Goal: Task Accomplishment & Management: Complete application form

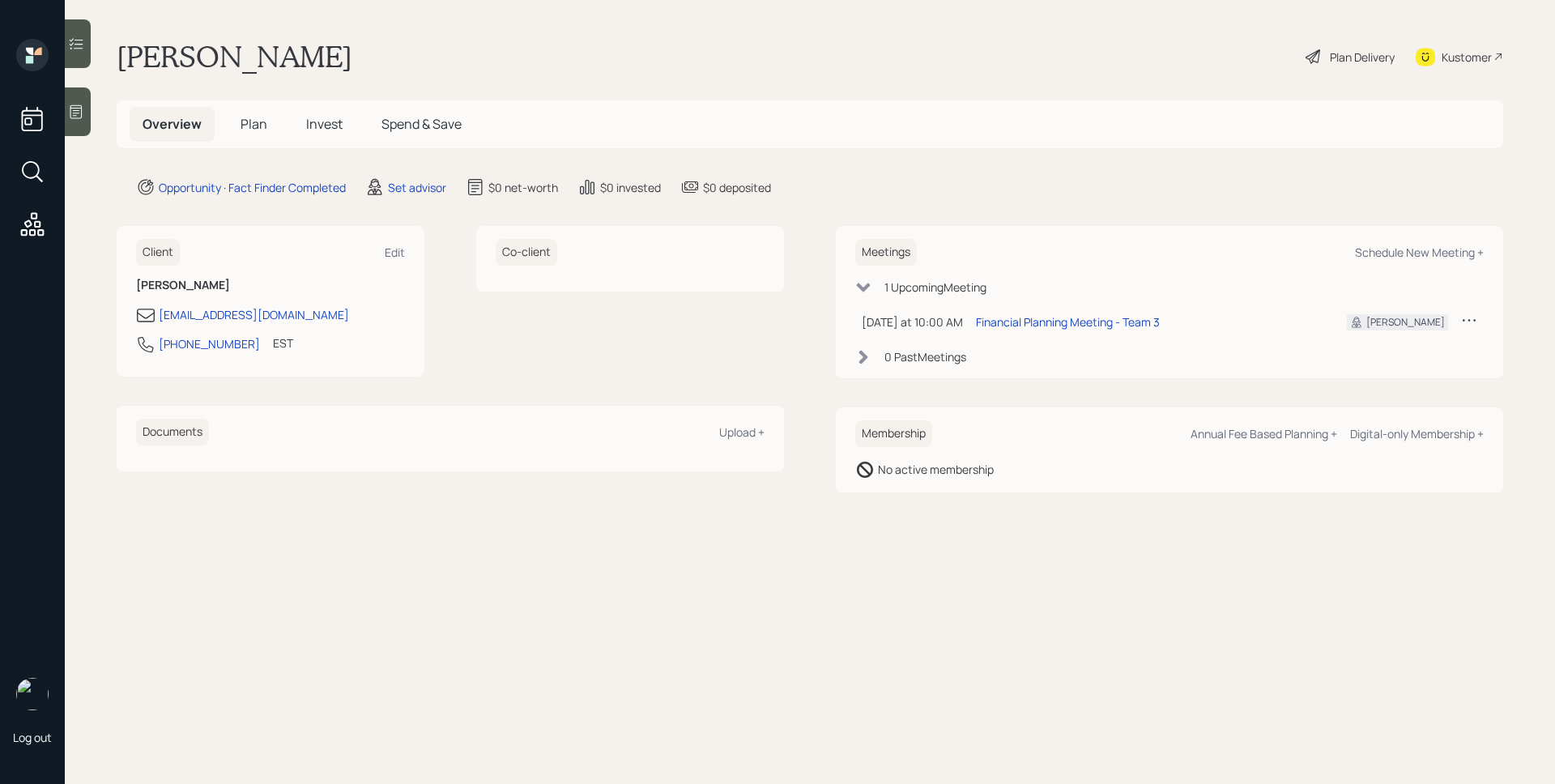
click at [73, 108] on icon at bounding box center [76, 111] width 12 height 14
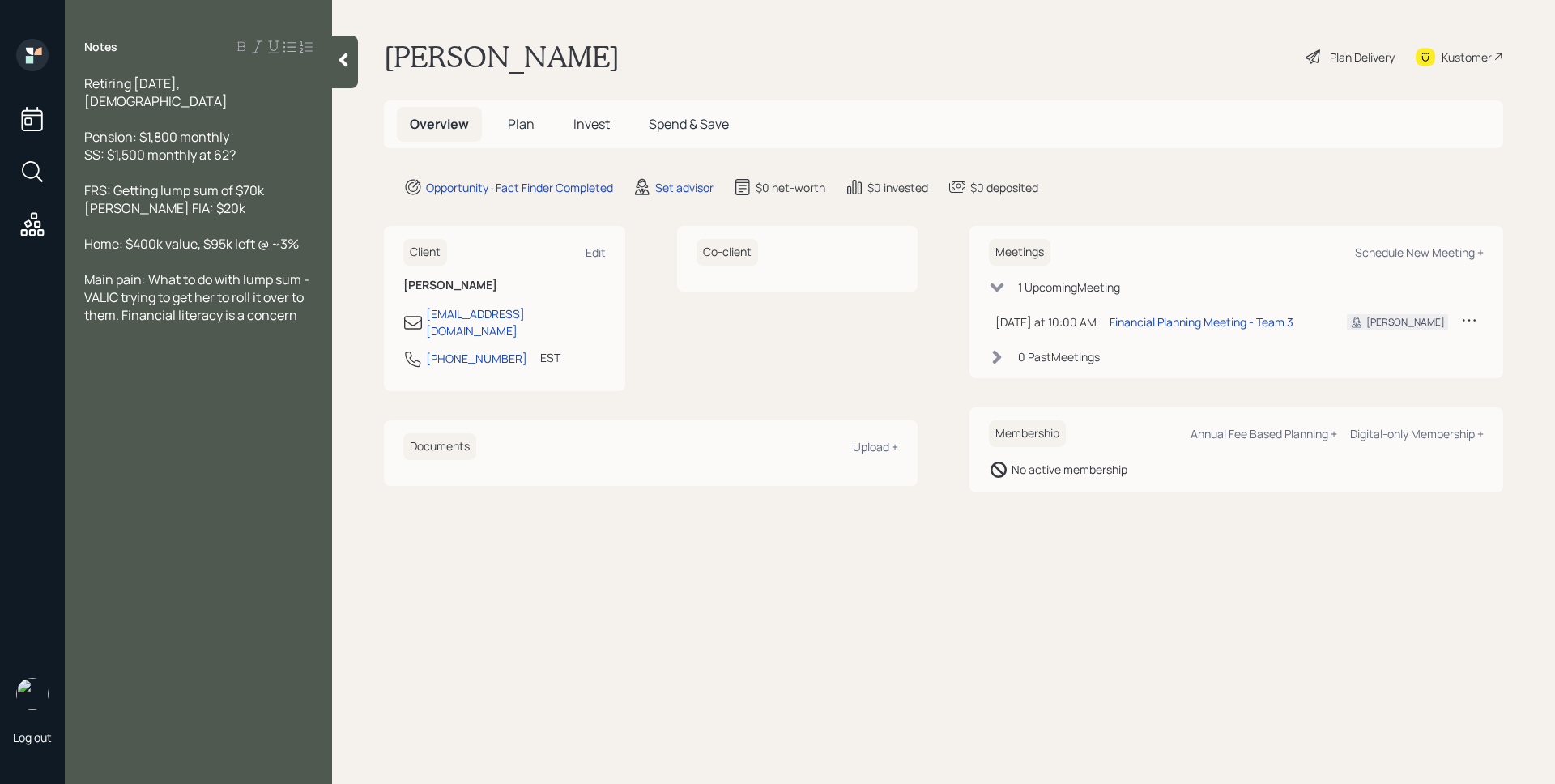
click at [503, 126] on h5 "Plan" at bounding box center [521, 124] width 53 height 35
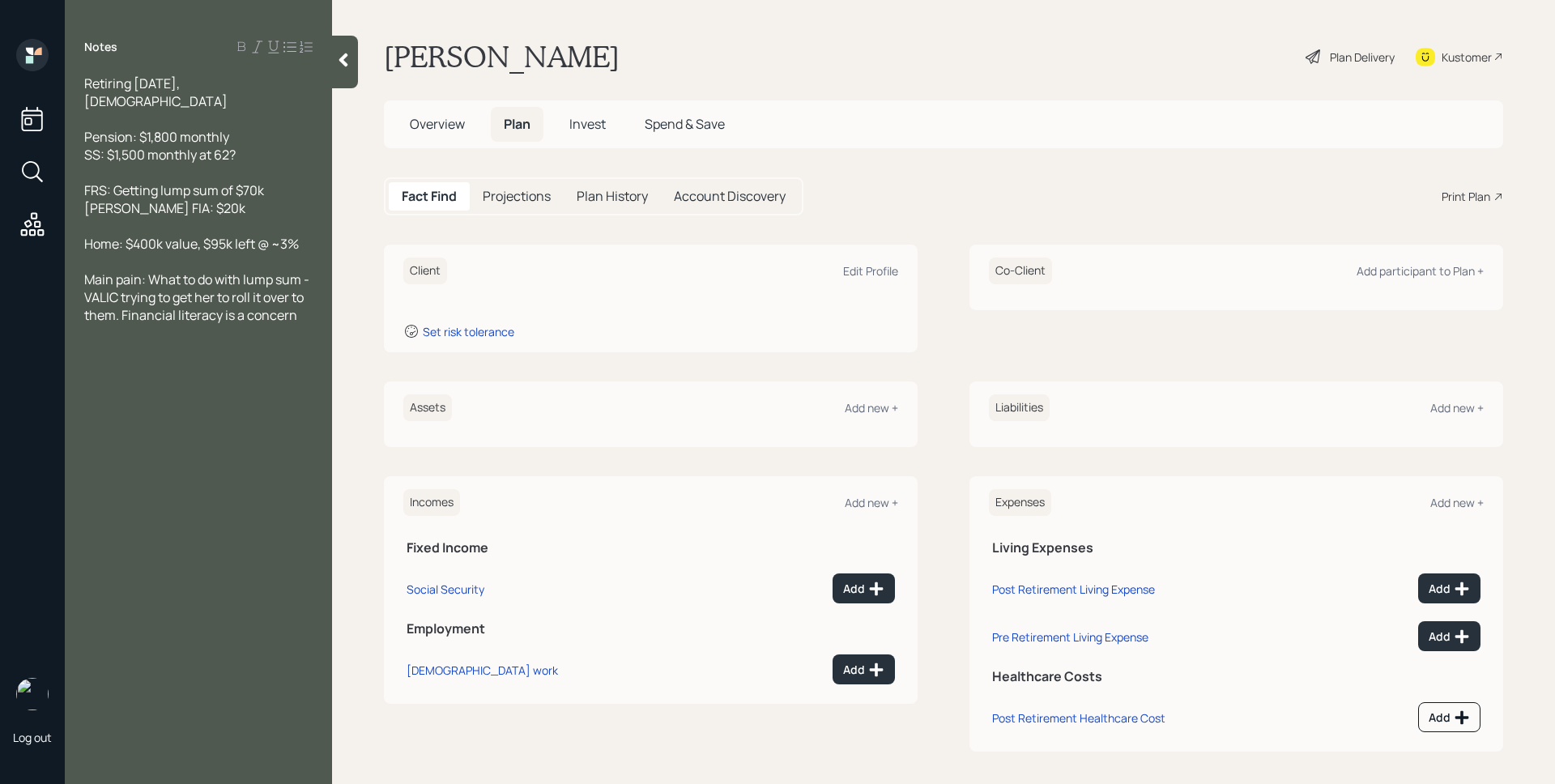
click at [852, 572] on td "Add" at bounding box center [823, 585] width 150 height 47
click at [856, 581] on div "Add" at bounding box center [864, 588] width 41 height 16
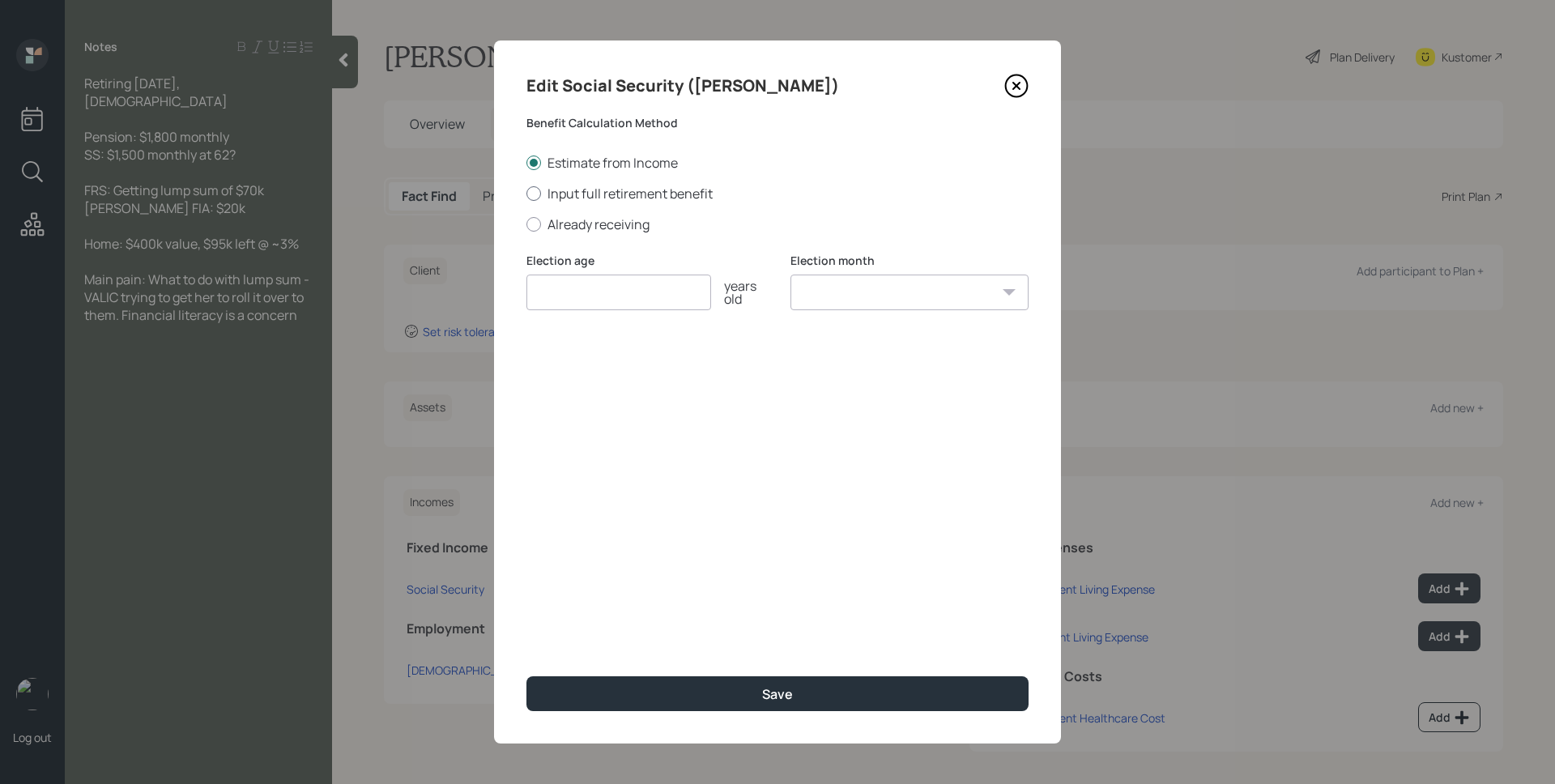
click at [625, 191] on label "Input full retirement benefit" at bounding box center [778, 193] width 503 height 18
click at [527, 193] on input "Input full retirement benefit" at bounding box center [526, 193] width 1 height 1
radio input "true"
click at [630, 286] on input "number" at bounding box center [619, 293] width 185 height 35
type input "62"
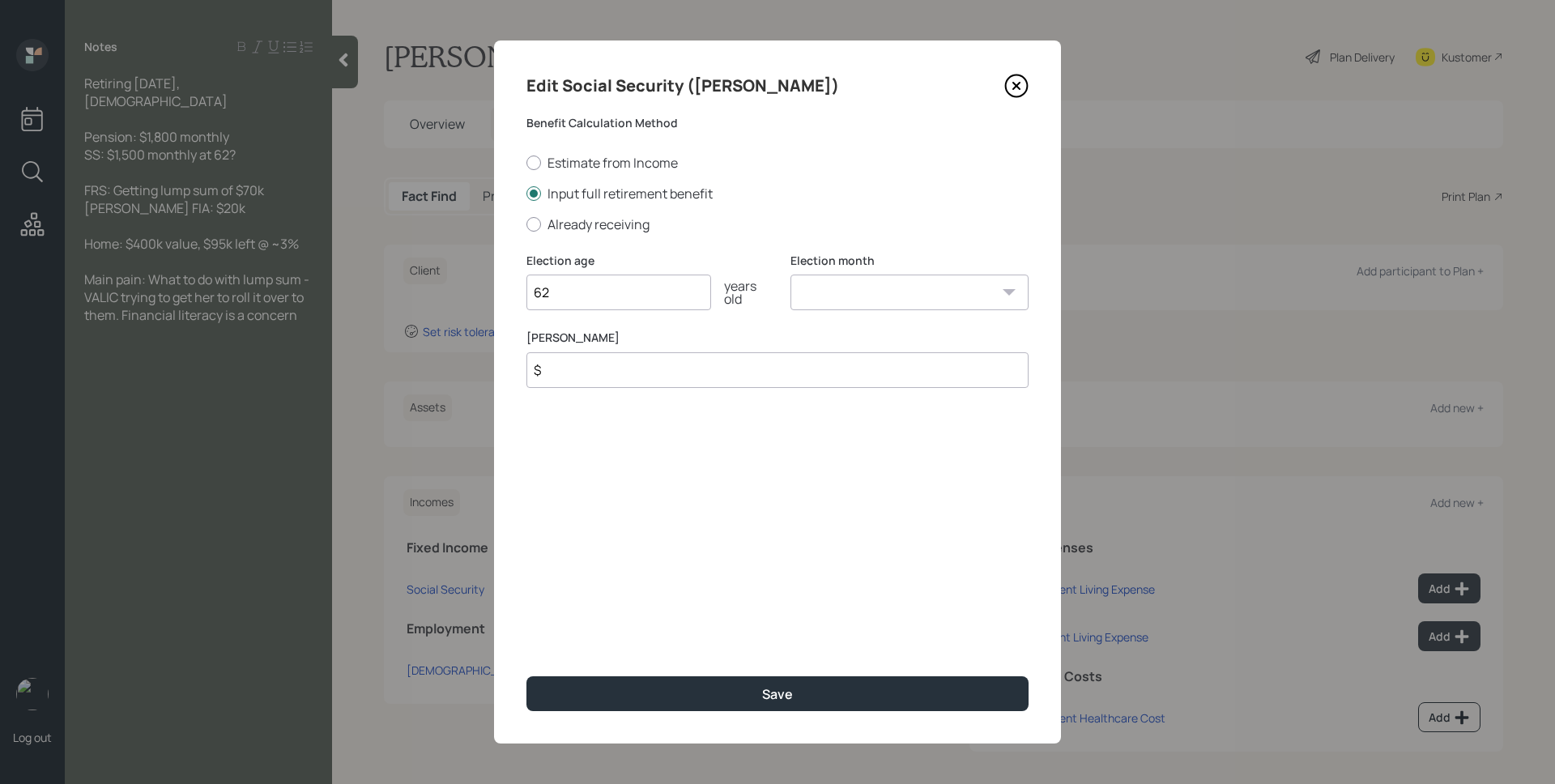
select select "1"
click at [791, 275] on select "January February March April May June July August September October November De…" at bounding box center [909, 293] width 238 height 35
type input "$ 2,143"
click at [527, 676] on button "Save" at bounding box center [778, 694] width 503 height 35
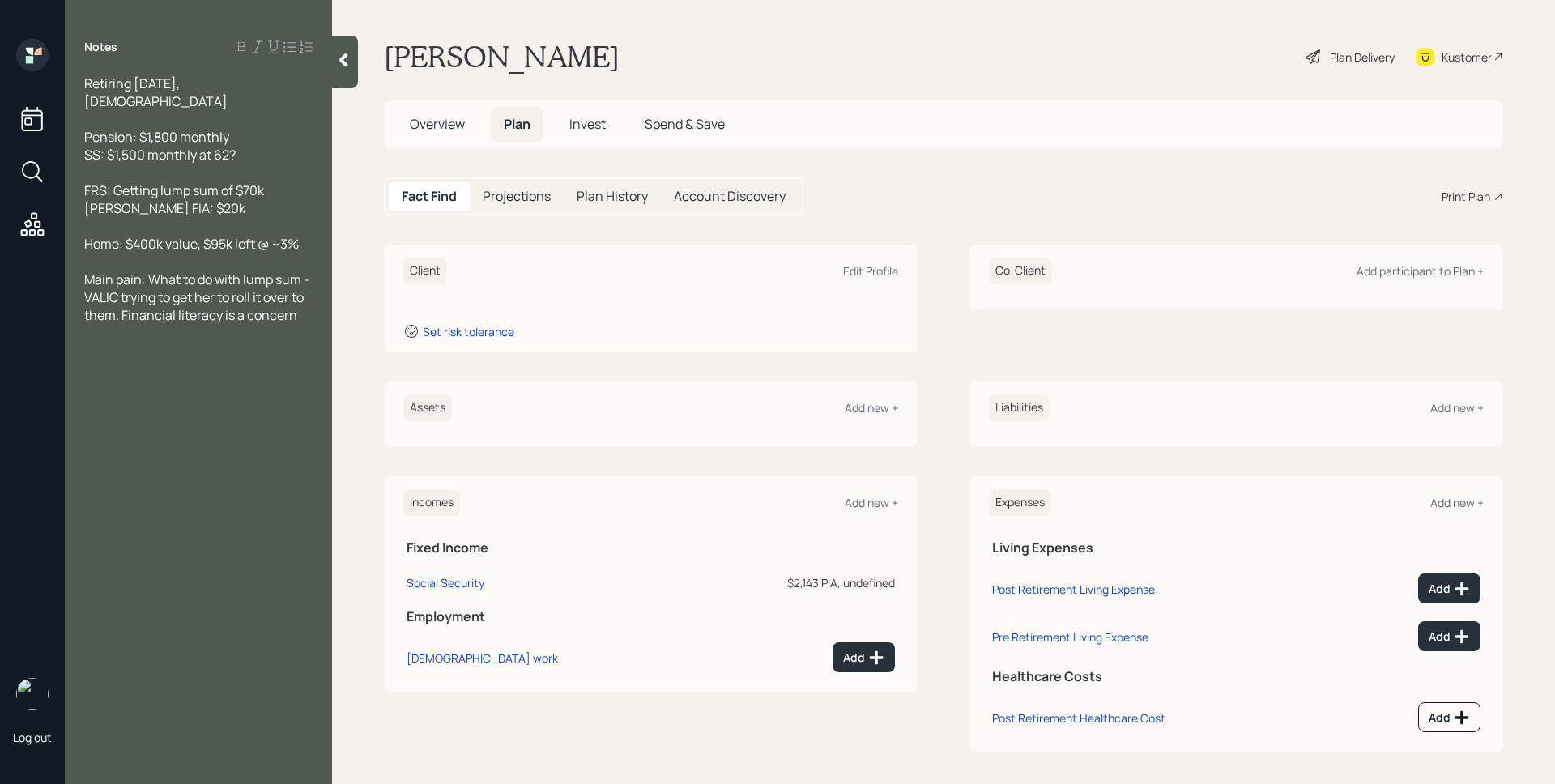
click at [877, 421] on div "Assets Add new +" at bounding box center [650, 414] width 534 height 66
click at [877, 405] on div "Add new +" at bounding box center [872, 408] width 54 height 16
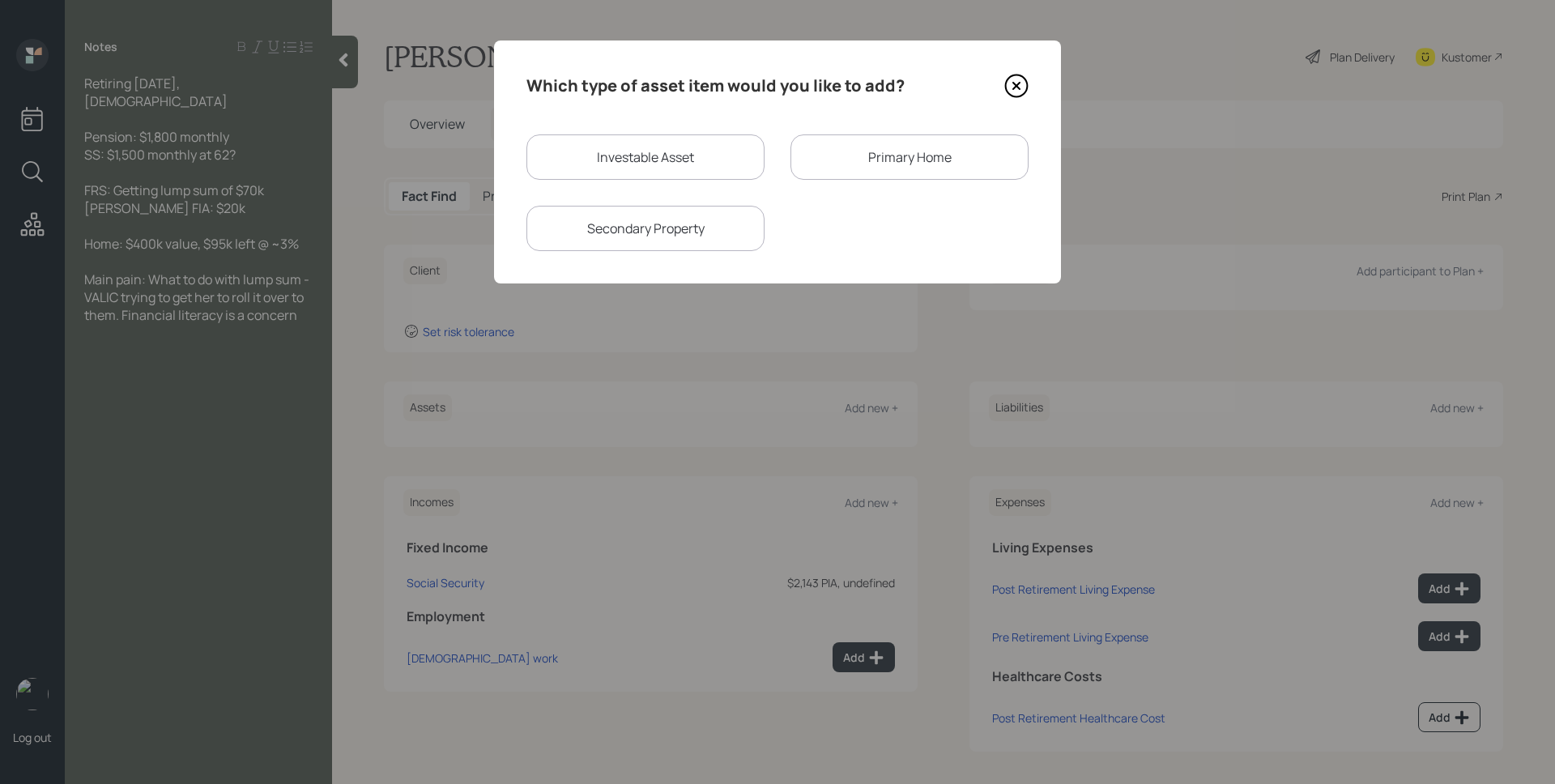
click at [641, 147] on div "Investable Asset" at bounding box center [646, 157] width 238 height 46
select select "taxable"
select select "balanced"
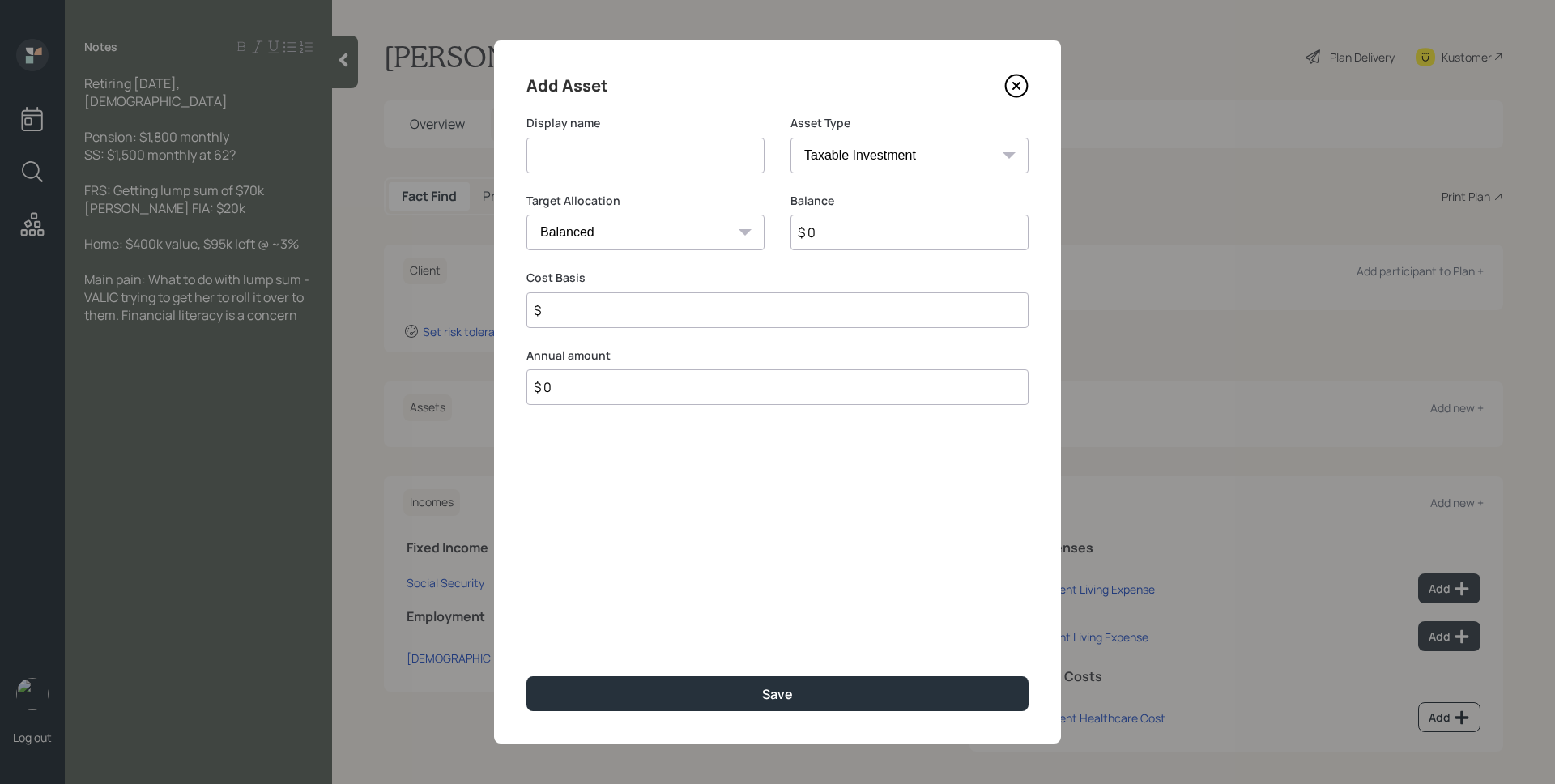
click at [641, 147] on input at bounding box center [646, 155] width 238 height 35
type input "FRS Lump Sum"
click at [860, 165] on select "SEP [PERSON_NAME] IRA 401(k) [PERSON_NAME] 401(k) 403(b) [PERSON_NAME] 403(b) 4…" at bounding box center [909, 155] width 238 height 35
select select "ira"
click at [791, 137] on select "SEP [PERSON_NAME] IRA 401(k) [PERSON_NAME] 401(k) 403(b) [PERSON_NAME] 403(b) 4…" at bounding box center [909, 155] width 238 height 35
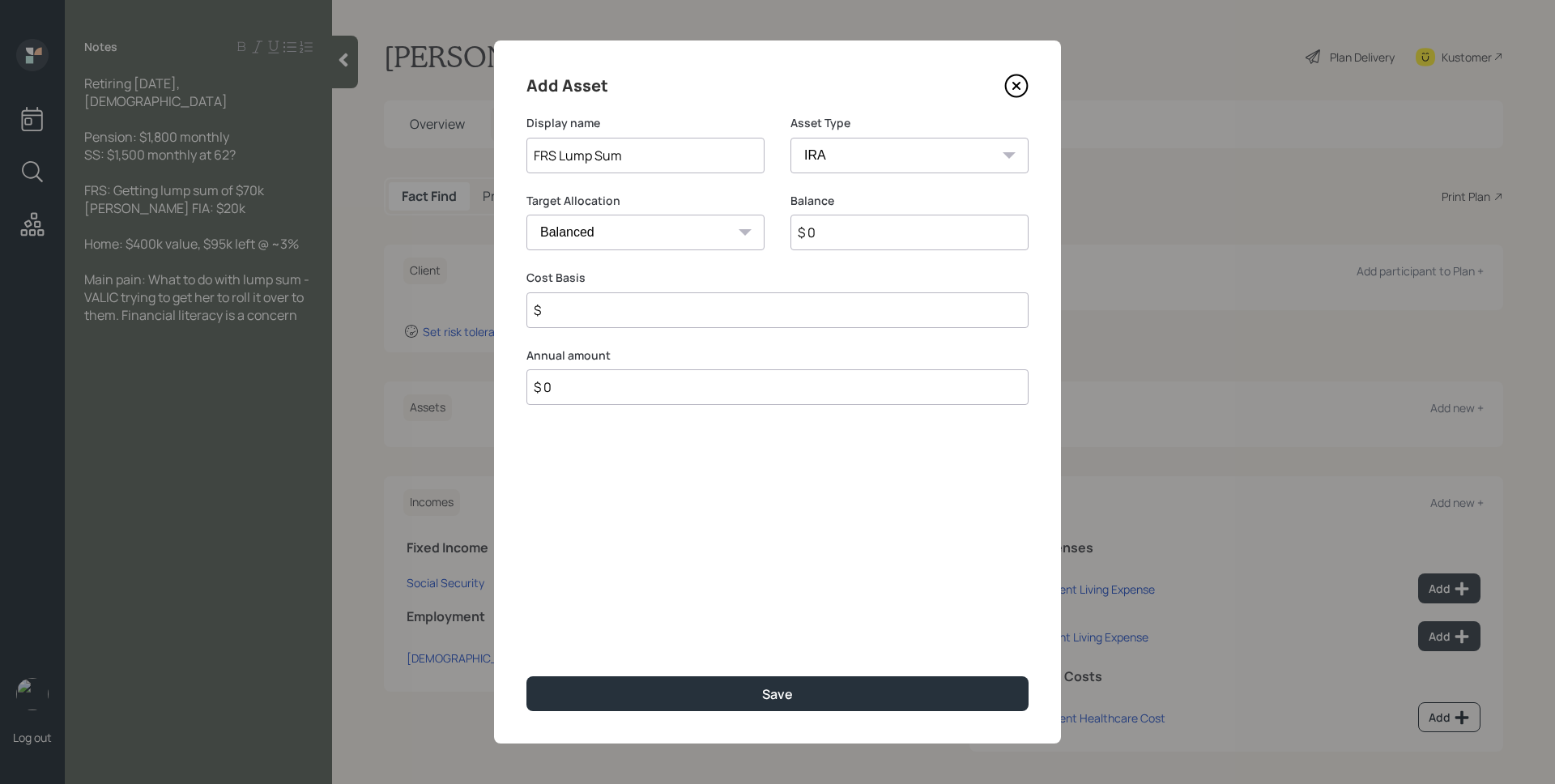
type input "$"
click at [863, 239] on input "$ 0" at bounding box center [909, 232] width 238 height 35
type input "$ 700,000"
type input "$ 0"
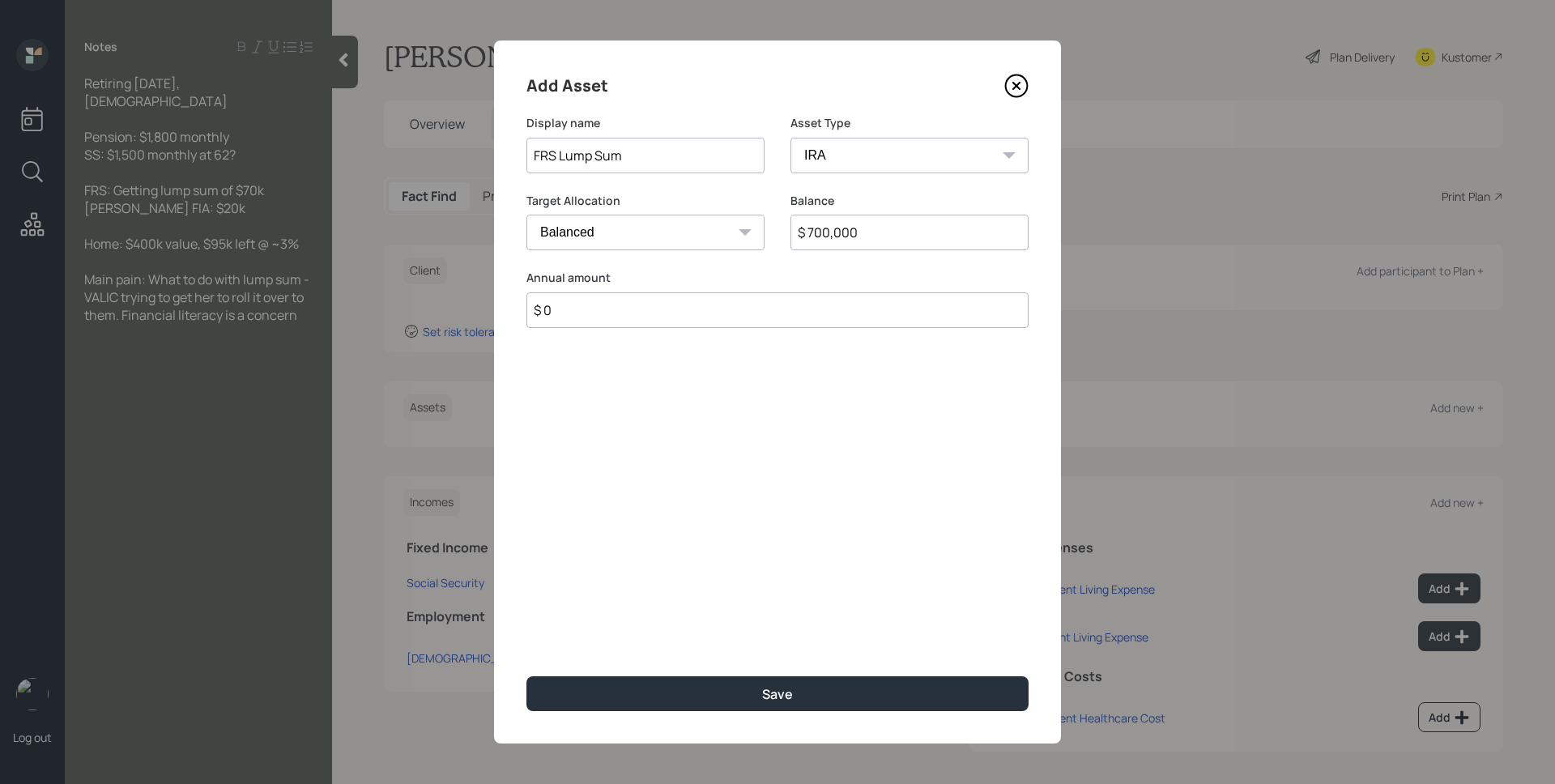
click at [967, 236] on input "$ 700,000" at bounding box center [909, 232] width 238 height 35
type input "$ 70,000"
click at [527, 676] on button "Save" at bounding box center [778, 694] width 503 height 35
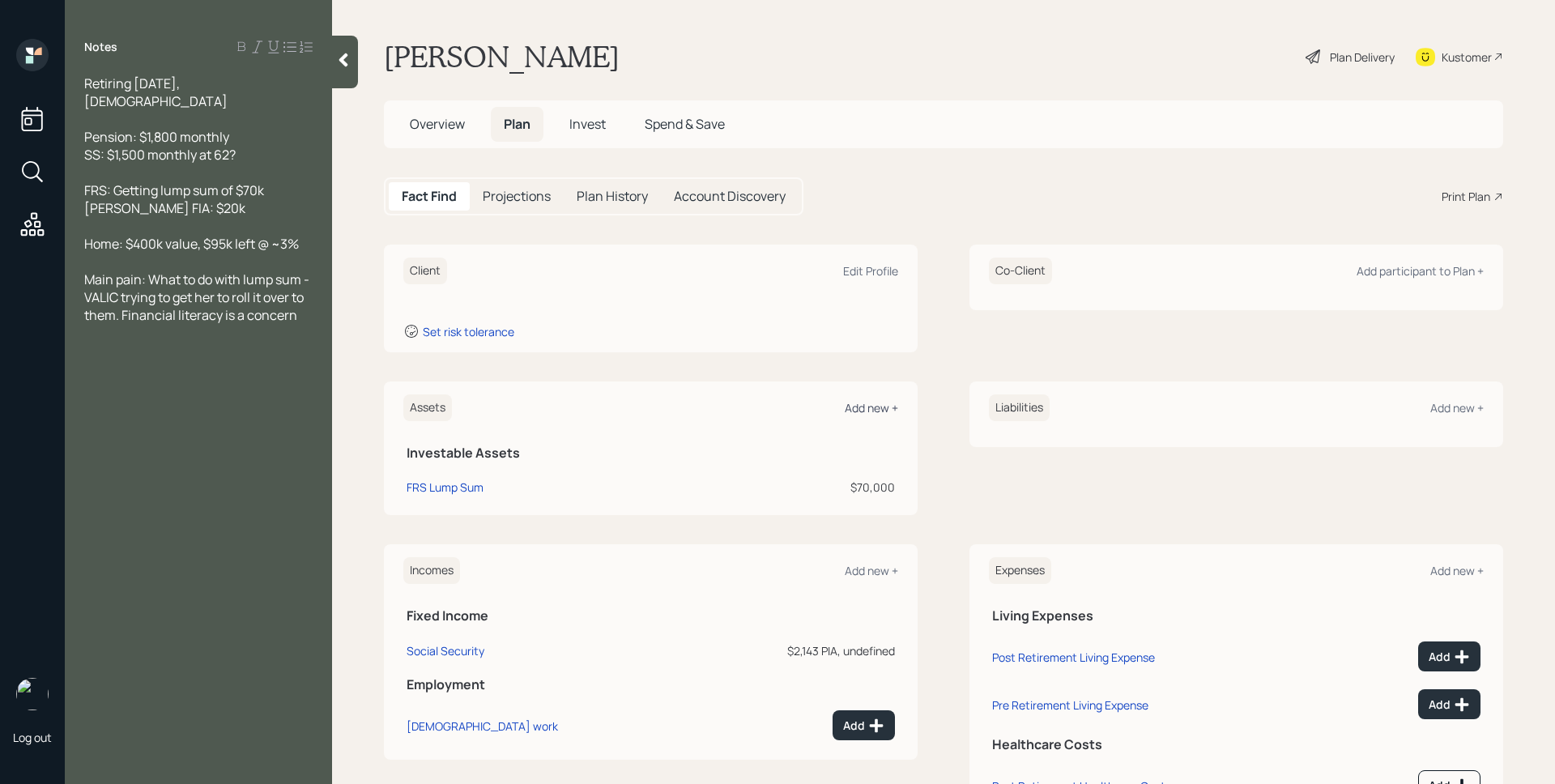
click at [875, 408] on div "Add new +" at bounding box center [872, 408] width 54 height 16
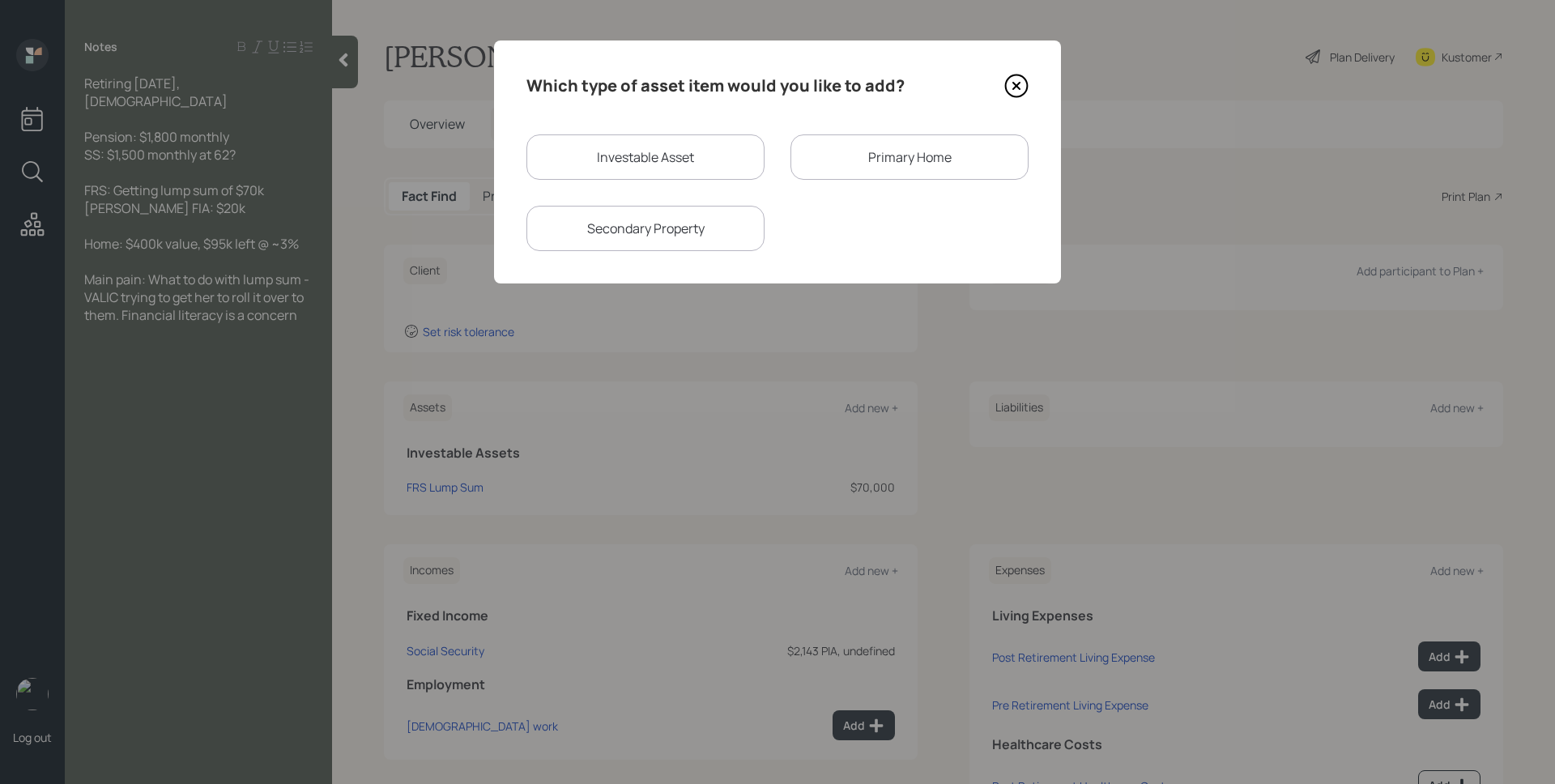
click at [716, 155] on div "Investable Asset" at bounding box center [646, 157] width 238 height 46
select select "taxable"
select select "balanced"
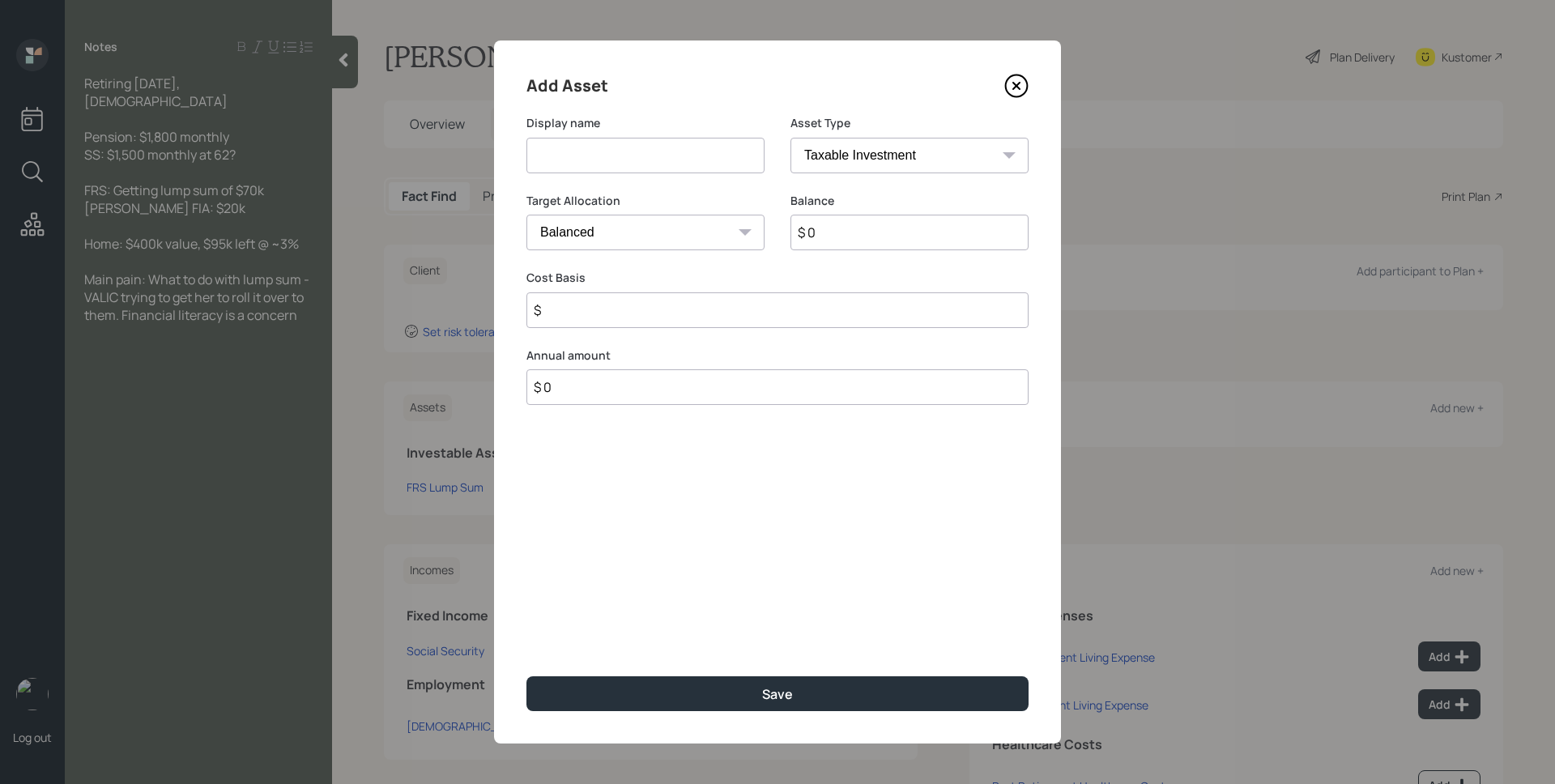
click at [716, 155] on input at bounding box center [646, 155] width 238 height 35
type input "C"
type input "[PERSON_NAME] FIA"
click at [927, 154] on select "SEP [PERSON_NAME] IRA 401(k) [PERSON_NAME] 401(k) 403(b) [PERSON_NAME] 403(b) 4…" at bounding box center [909, 155] width 238 height 35
select select "ira"
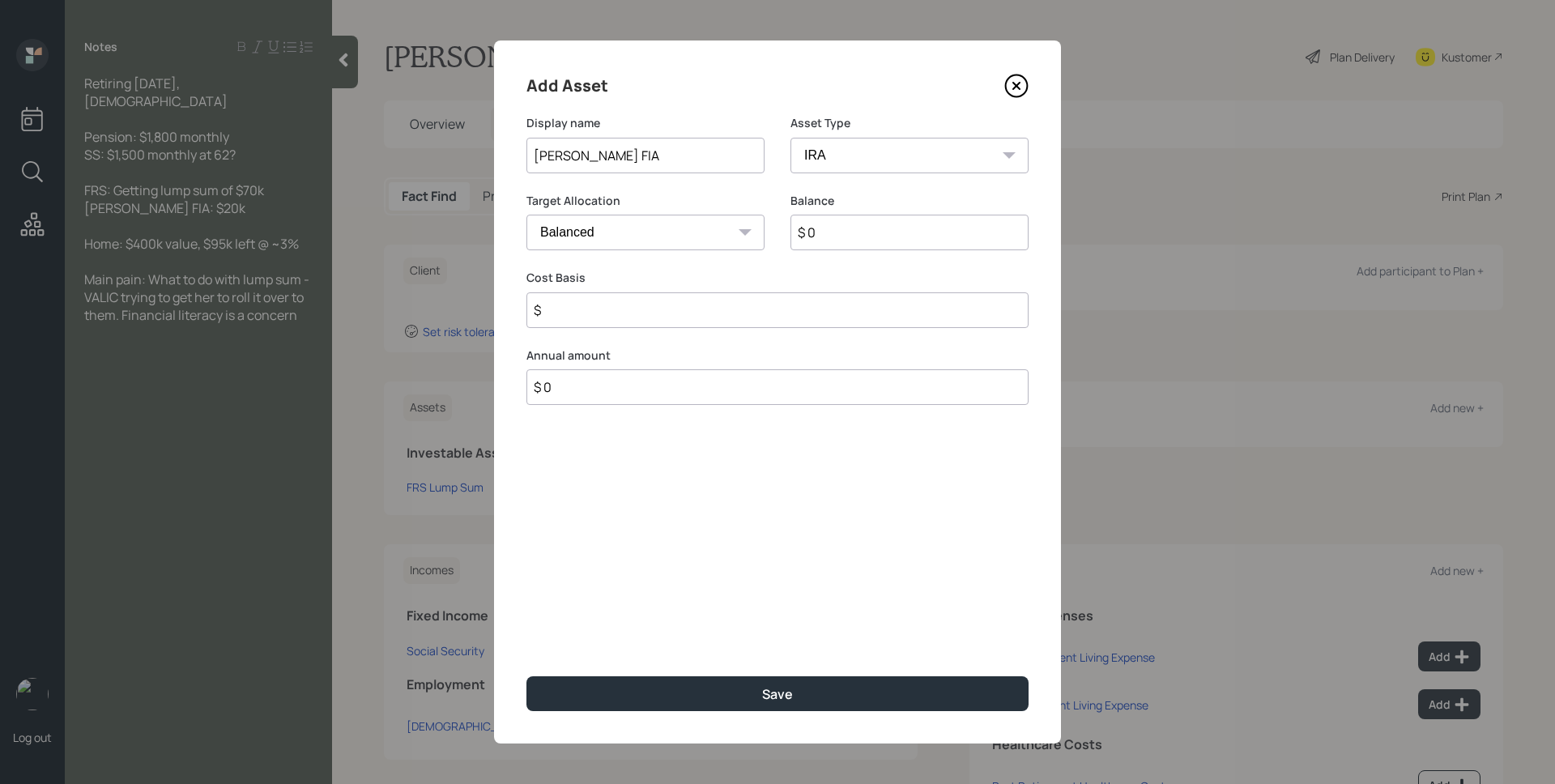
click at [791, 137] on select "SEP [PERSON_NAME] IRA 401(k) [PERSON_NAME] 401(k) 403(b) [PERSON_NAME] 403(b) 4…" at bounding box center [909, 155] width 238 height 35
type input "$"
click at [848, 231] on input "$ 0" at bounding box center [909, 232] width 238 height 35
type input "$ 20,000"
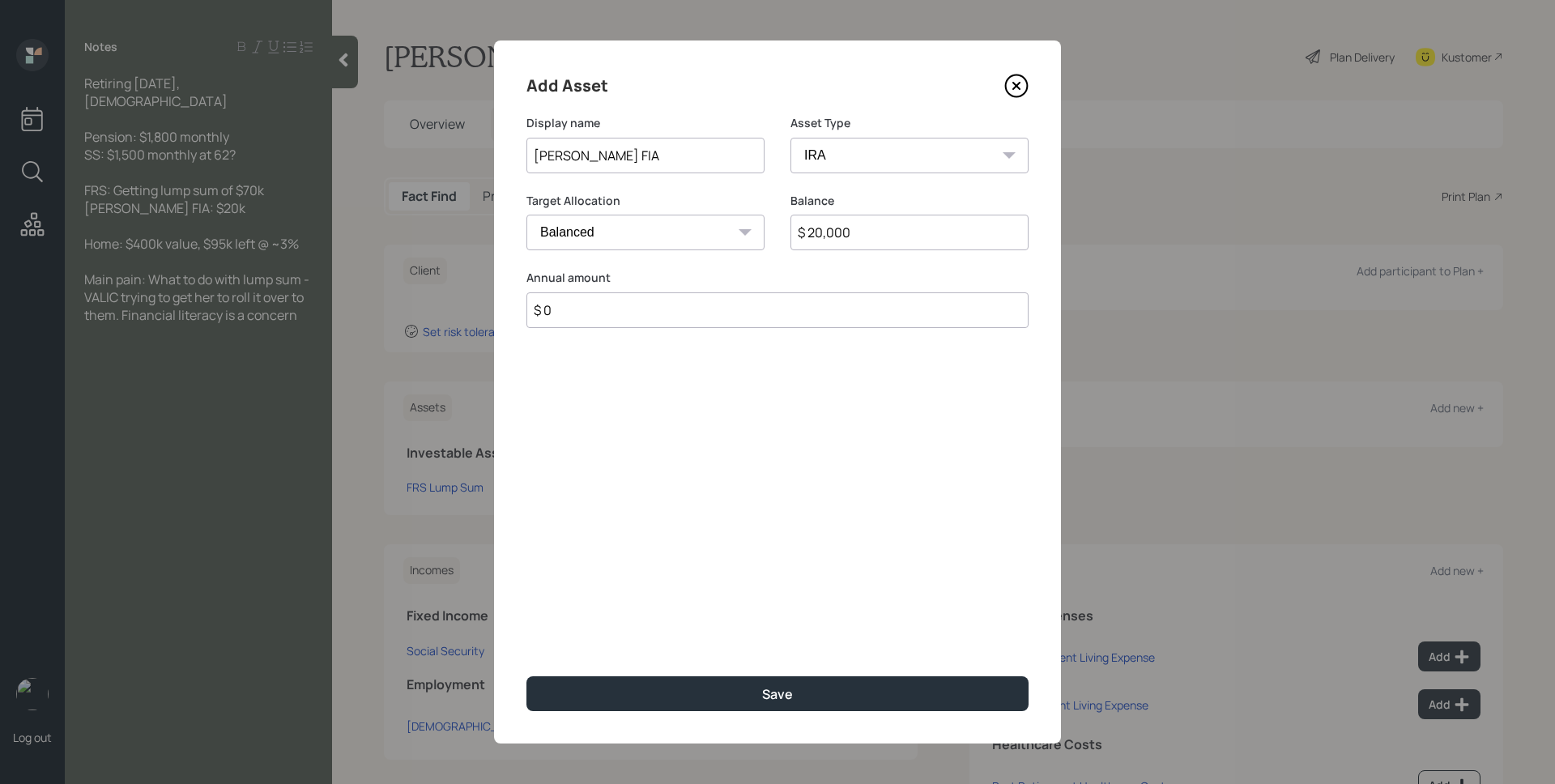
type input "$ 0"
click at [527, 676] on button "Save" at bounding box center [778, 694] width 503 height 35
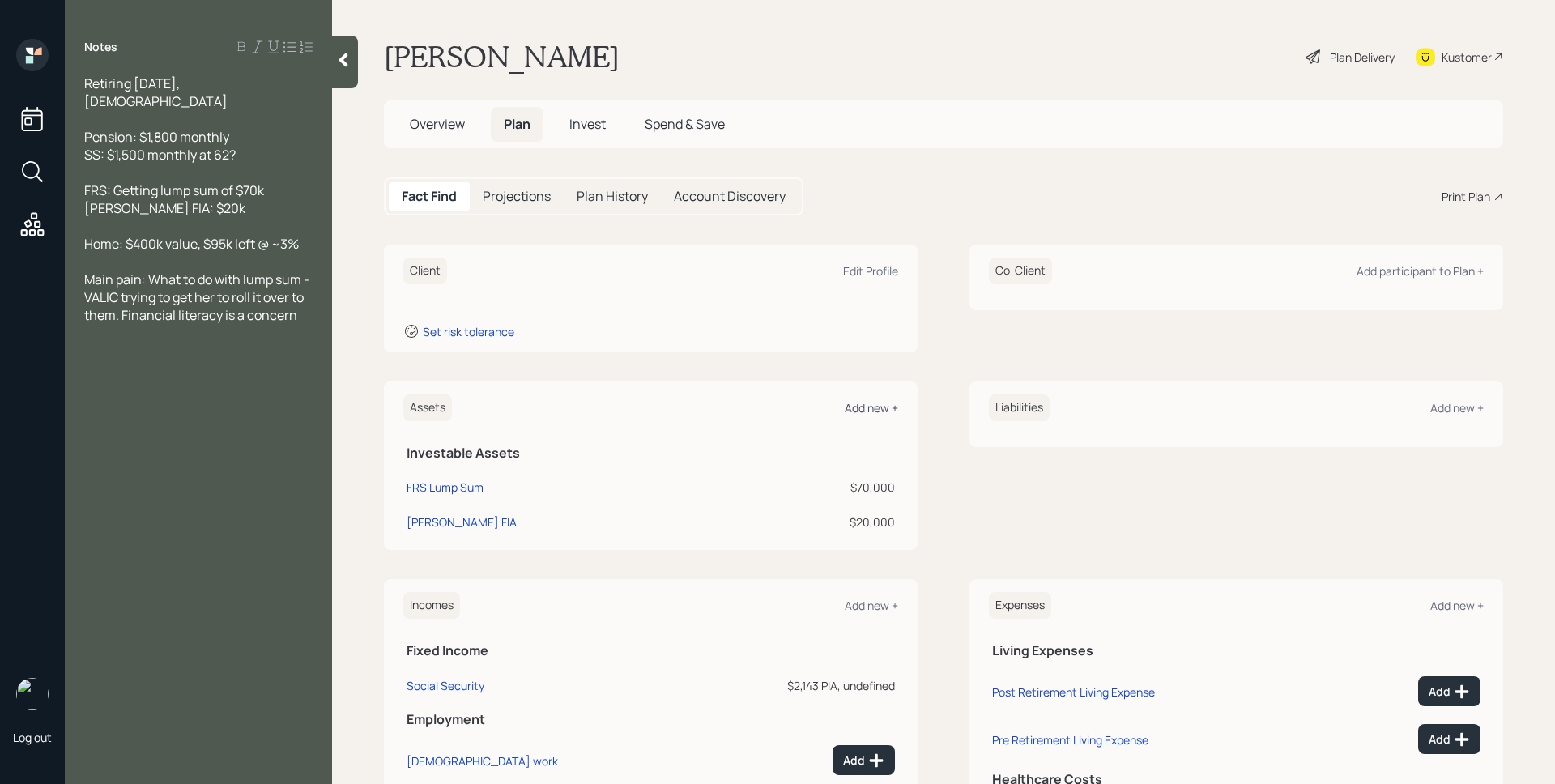
click at [865, 407] on div "Add new +" at bounding box center [872, 408] width 54 height 16
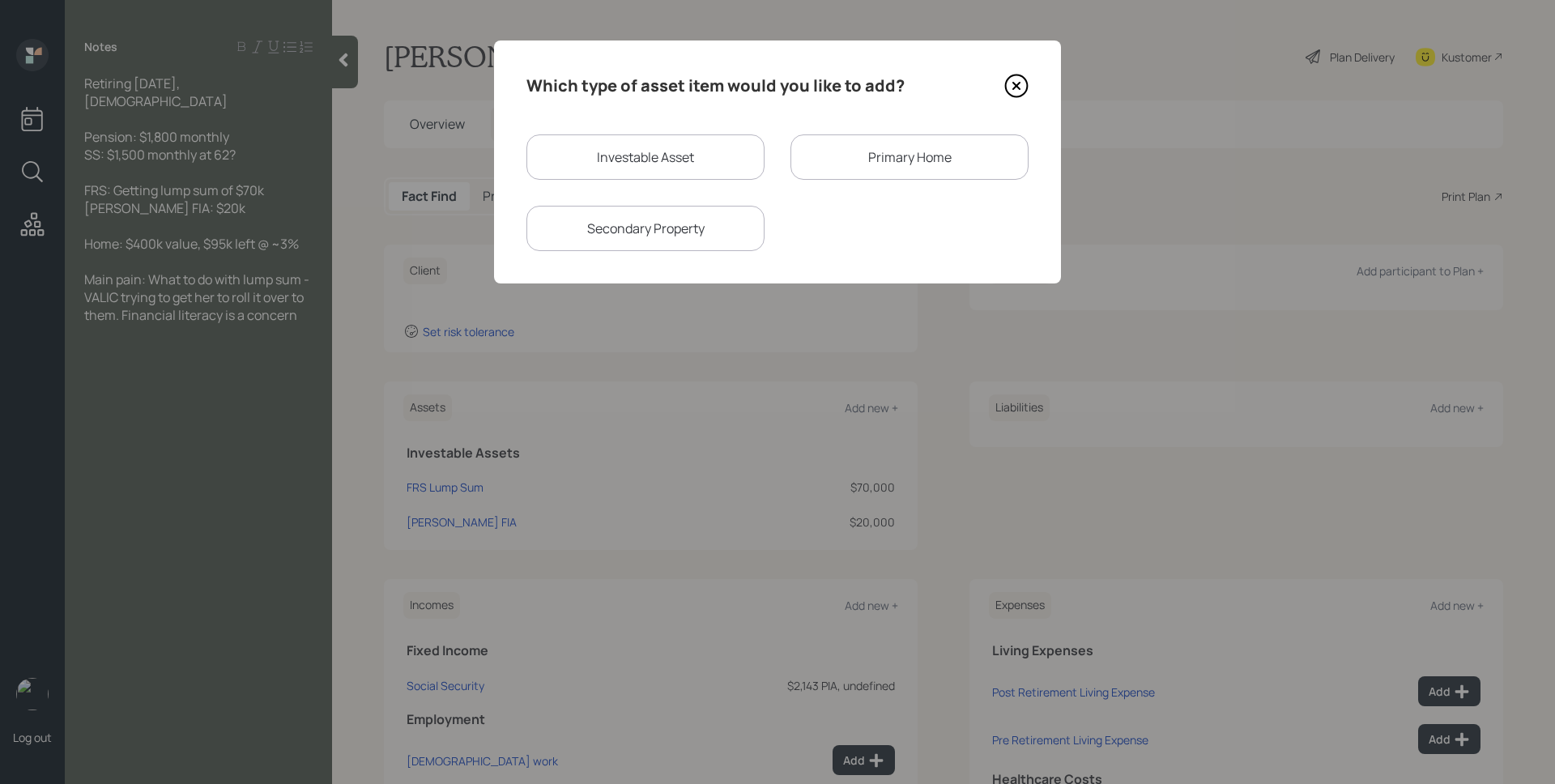
click at [717, 145] on div "Investable Asset" at bounding box center [646, 157] width 238 height 46
select select "taxable"
select select "balanced"
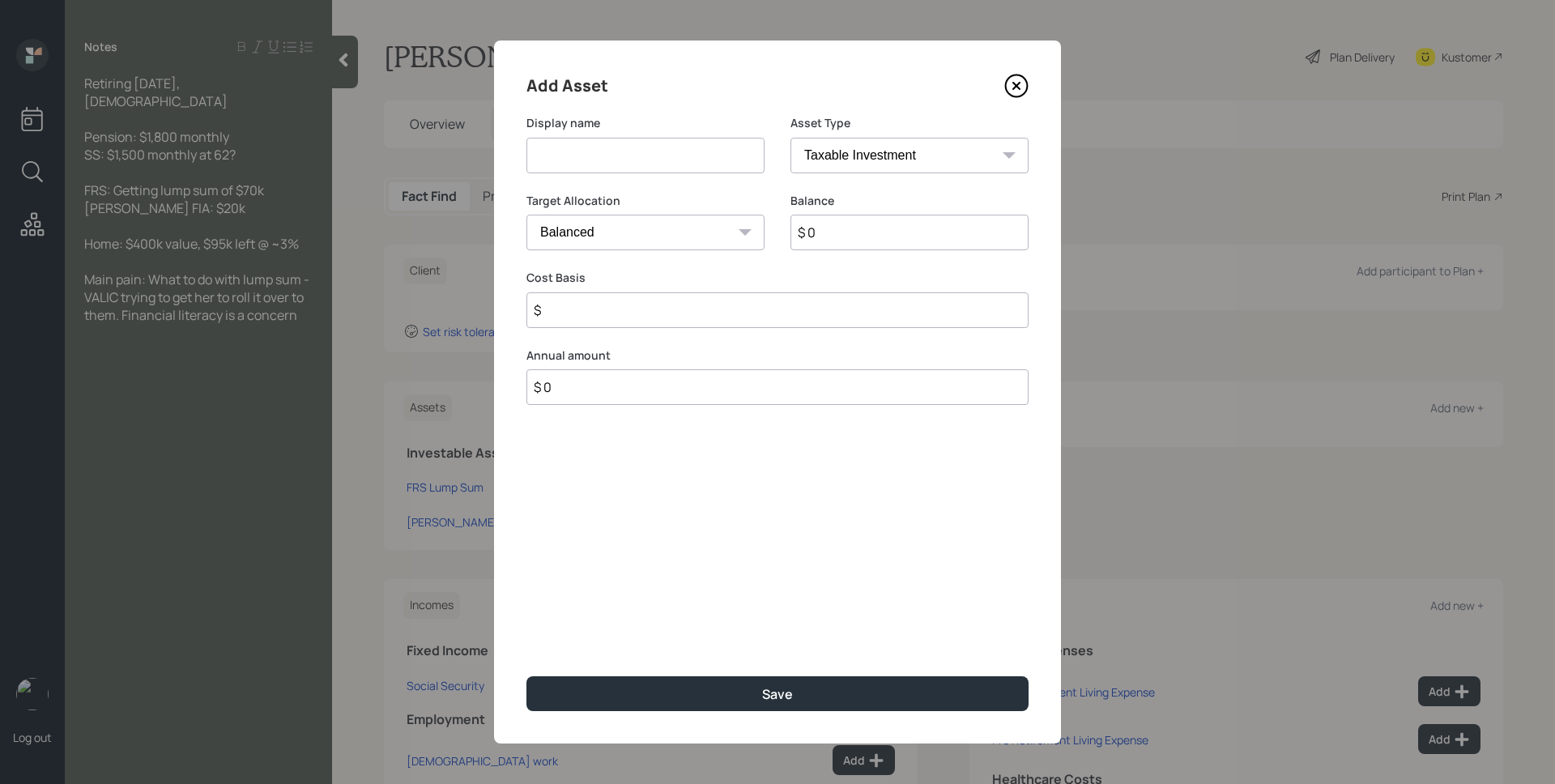
click at [712, 150] on input at bounding box center [646, 155] width 238 height 35
click at [1012, 87] on icon at bounding box center [1016, 85] width 24 height 24
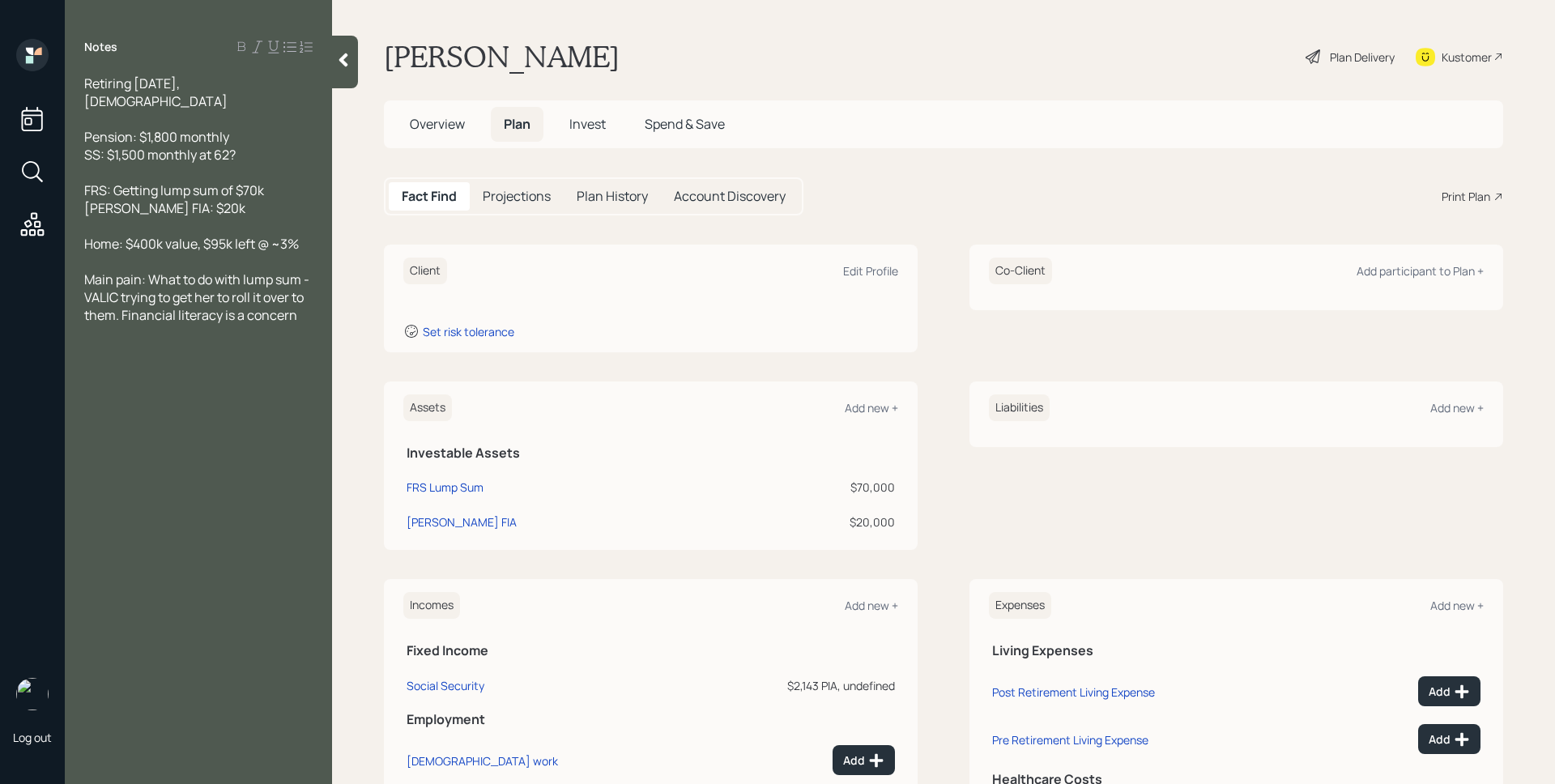
click at [869, 415] on div "Assets Add new +" at bounding box center [650, 408] width 495 height 27
click at [869, 412] on div "Add new +" at bounding box center [872, 408] width 54 height 16
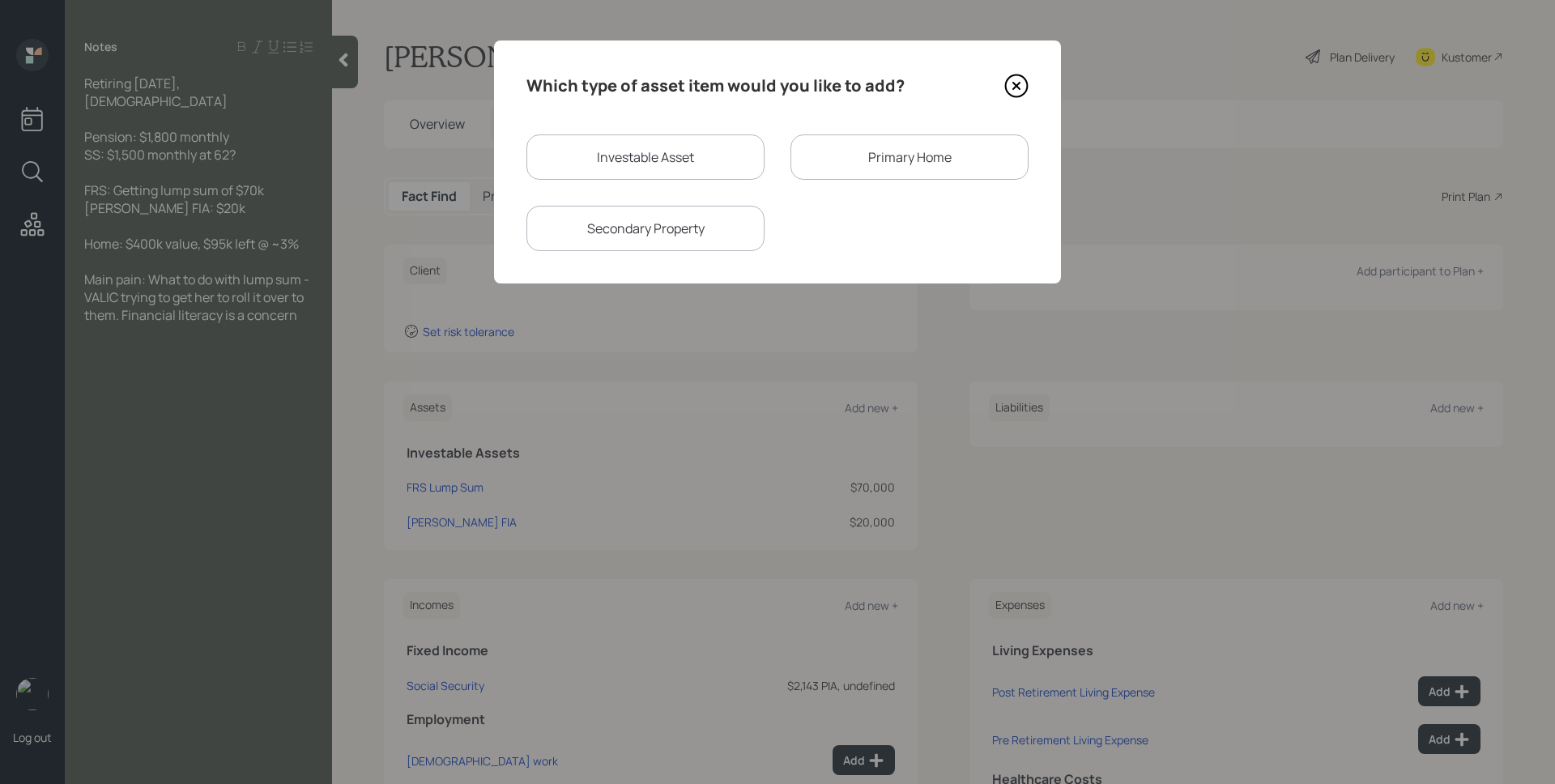
click at [914, 155] on div "Primary Home" at bounding box center [909, 157] width 238 height 46
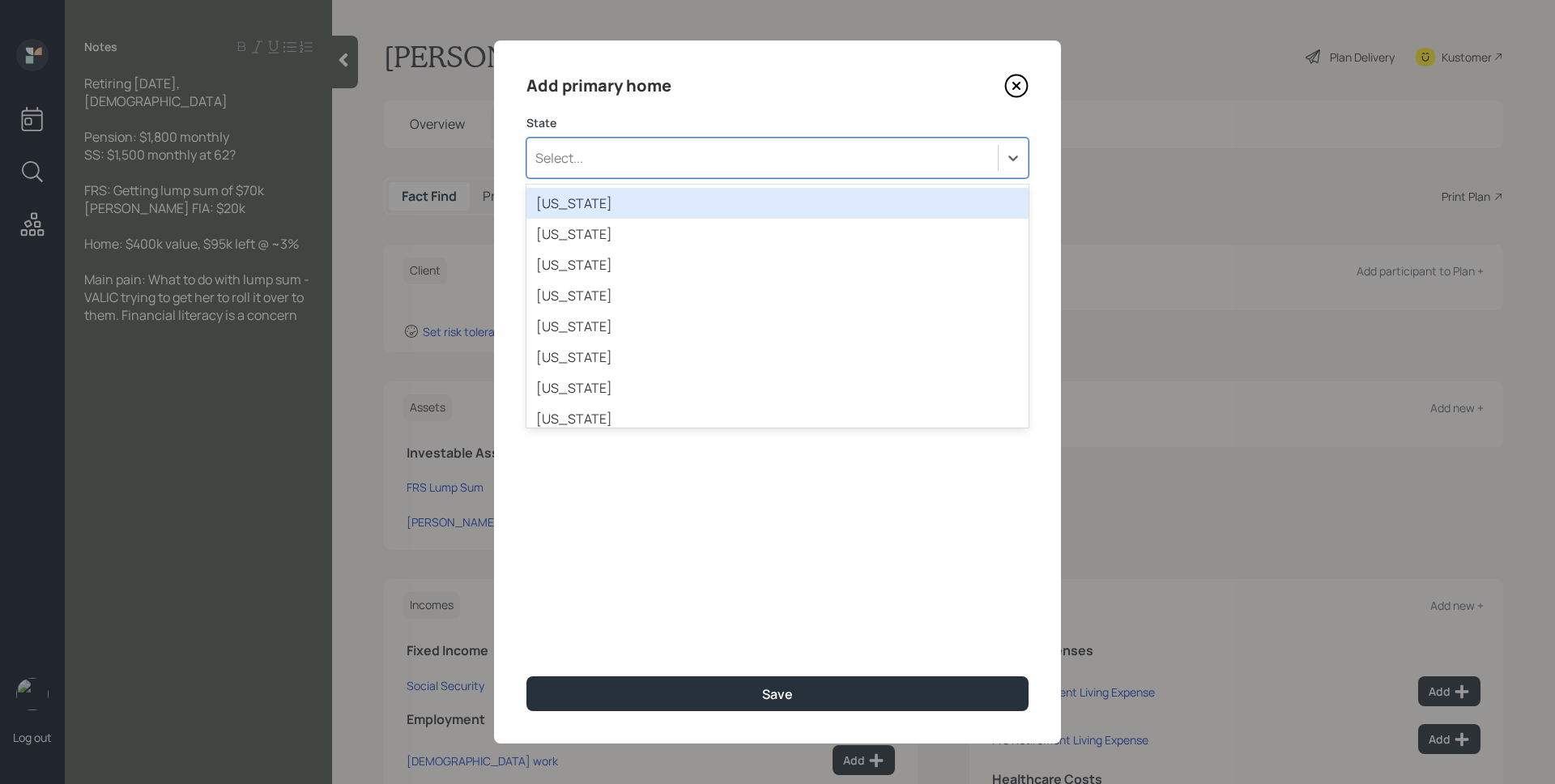
click at [765, 161] on div "Select..." at bounding box center [763, 158] width 471 height 28
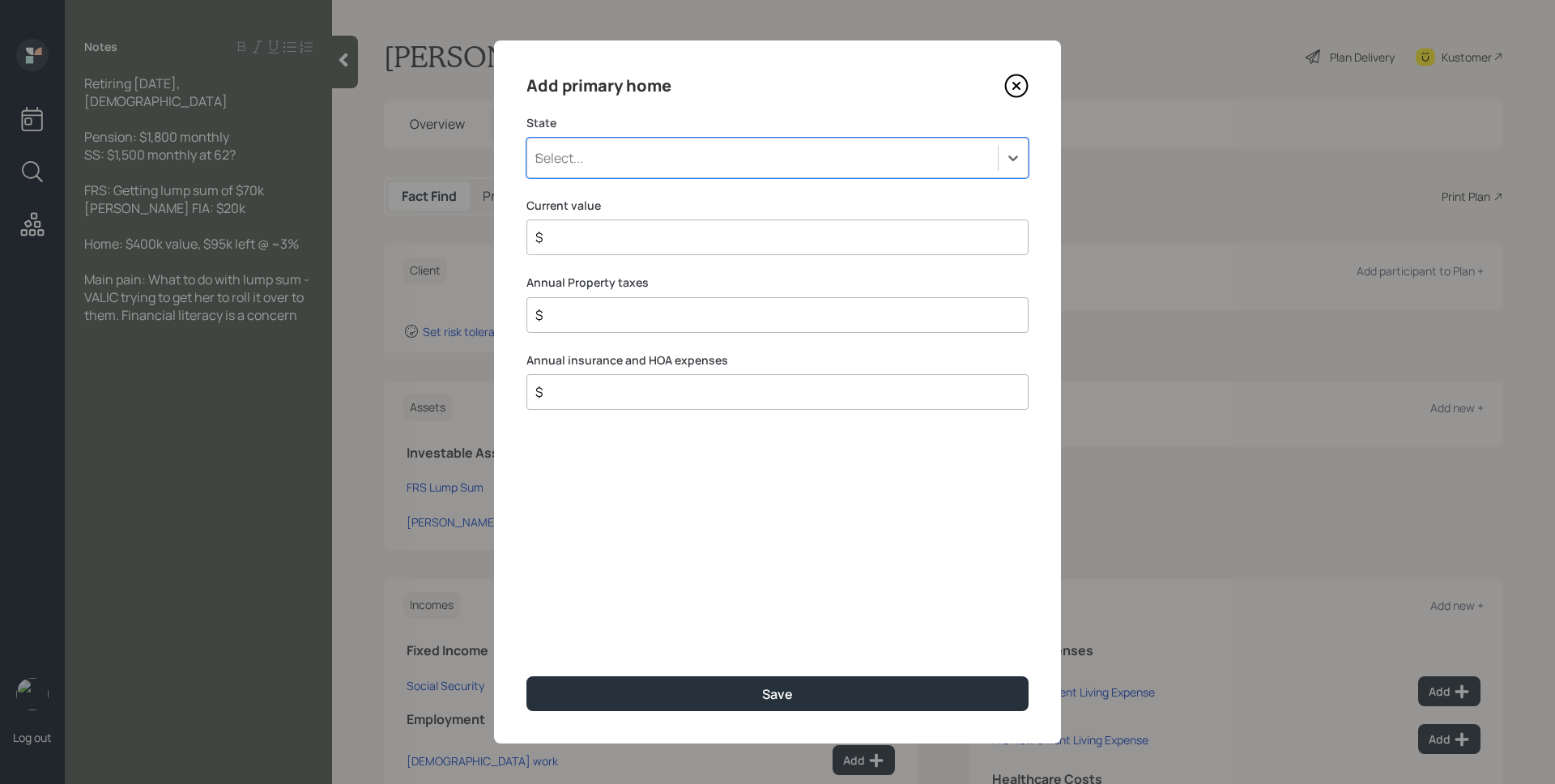
type input "fl"
type input "$ 400,000"
type input "$ 0"
click at [527, 676] on button "Save" at bounding box center [778, 694] width 503 height 35
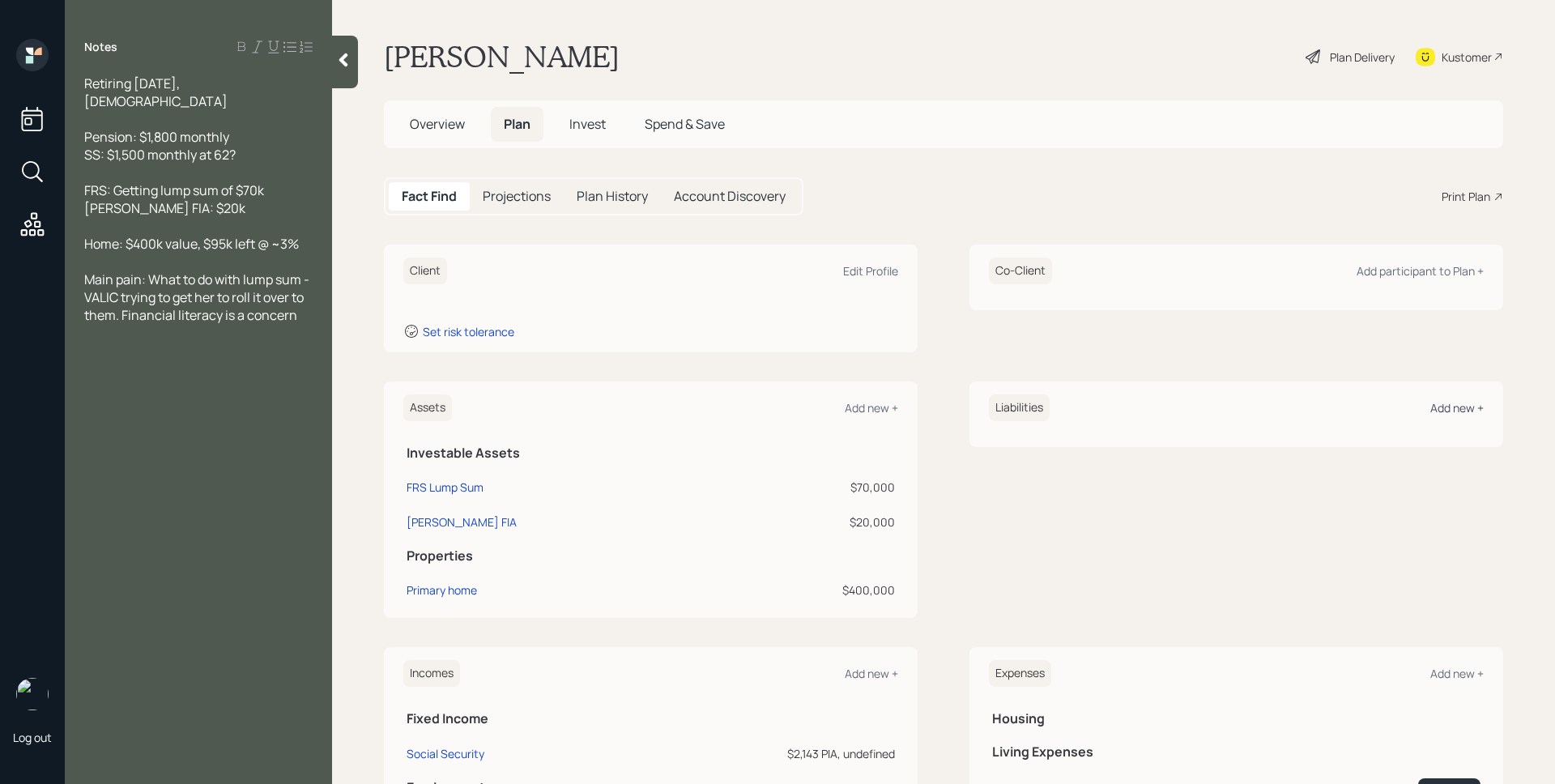
click at [1431, 411] on div "Add new +" at bounding box center [1457, 408] width 54 height 16
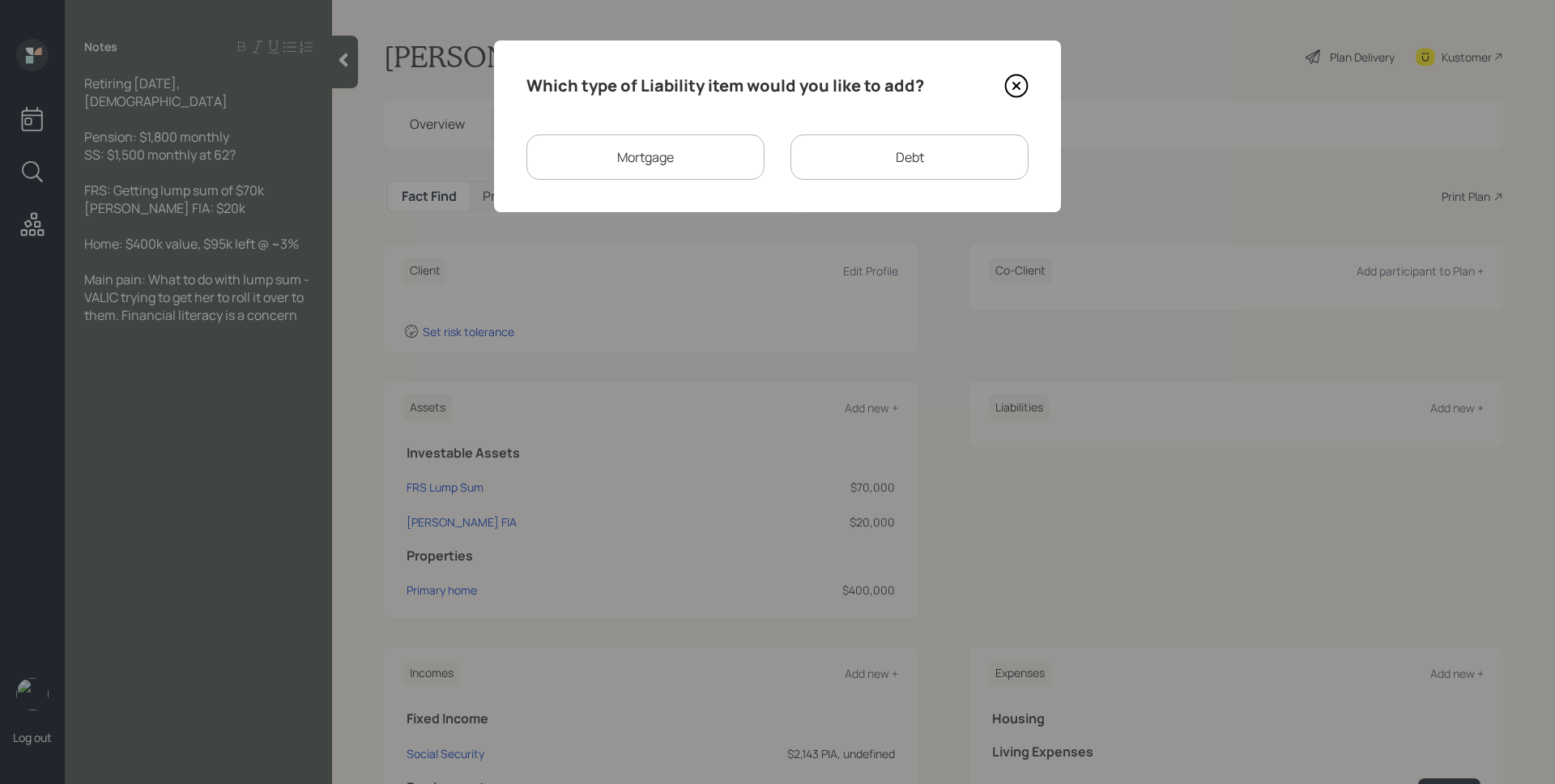
click at [706, 159] on div "Mortgage" at bounding box center [646, 157] width 238 height 46
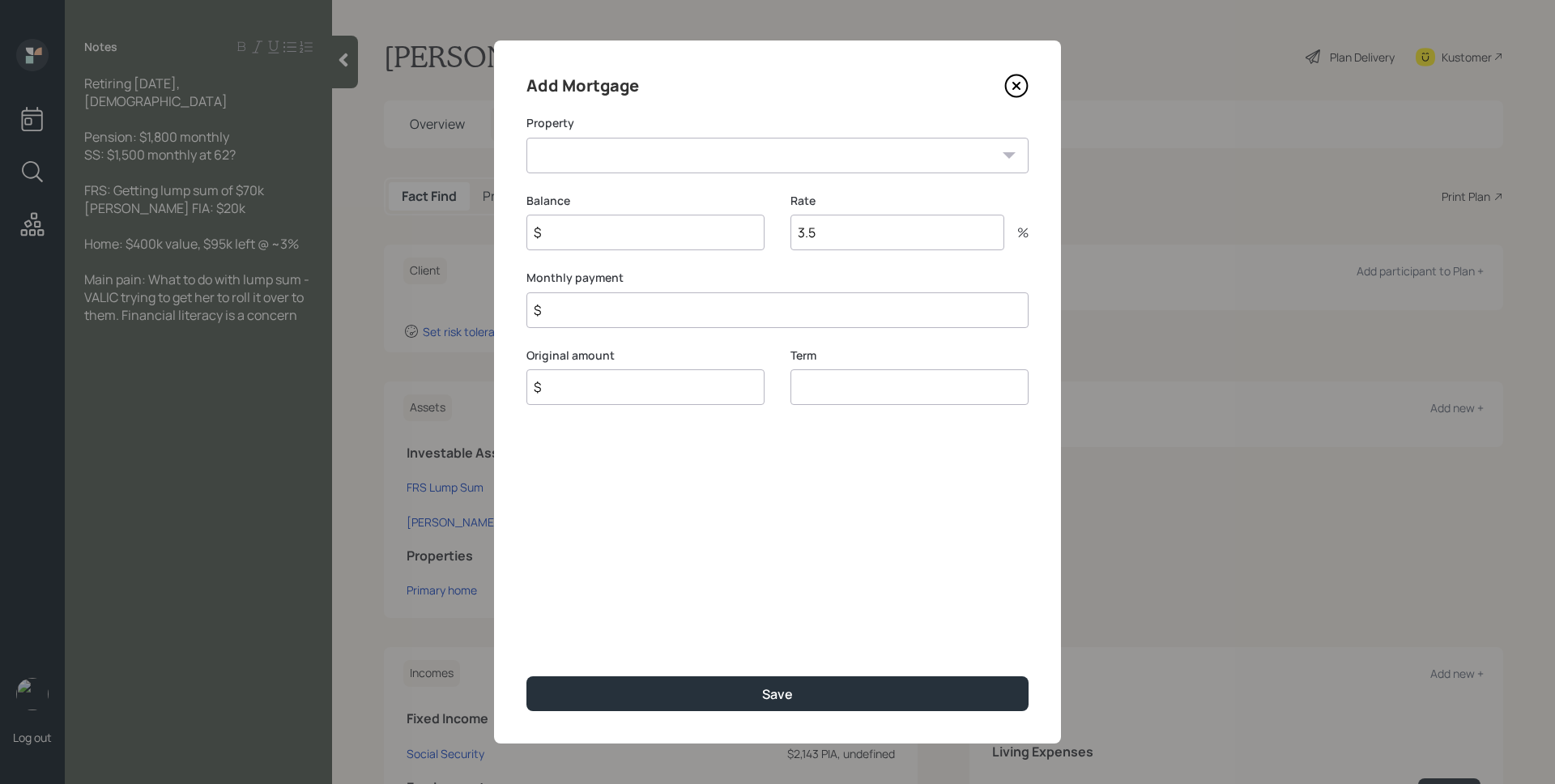
click at [706, 159] on select "FL Primary home" at bounding box center [778, 155] width 503 height 35
select select "ca9e832a-2cfe-42be-8691-a8fa9aeb7bf7"
click at [527, 137] on select "FL Primary home" at bounding box center [778, 155] width 503 height 35
click at [655, 231] on input "$" at bounding box center [646, 232] width 238 height 35
type input "$ 95,000"
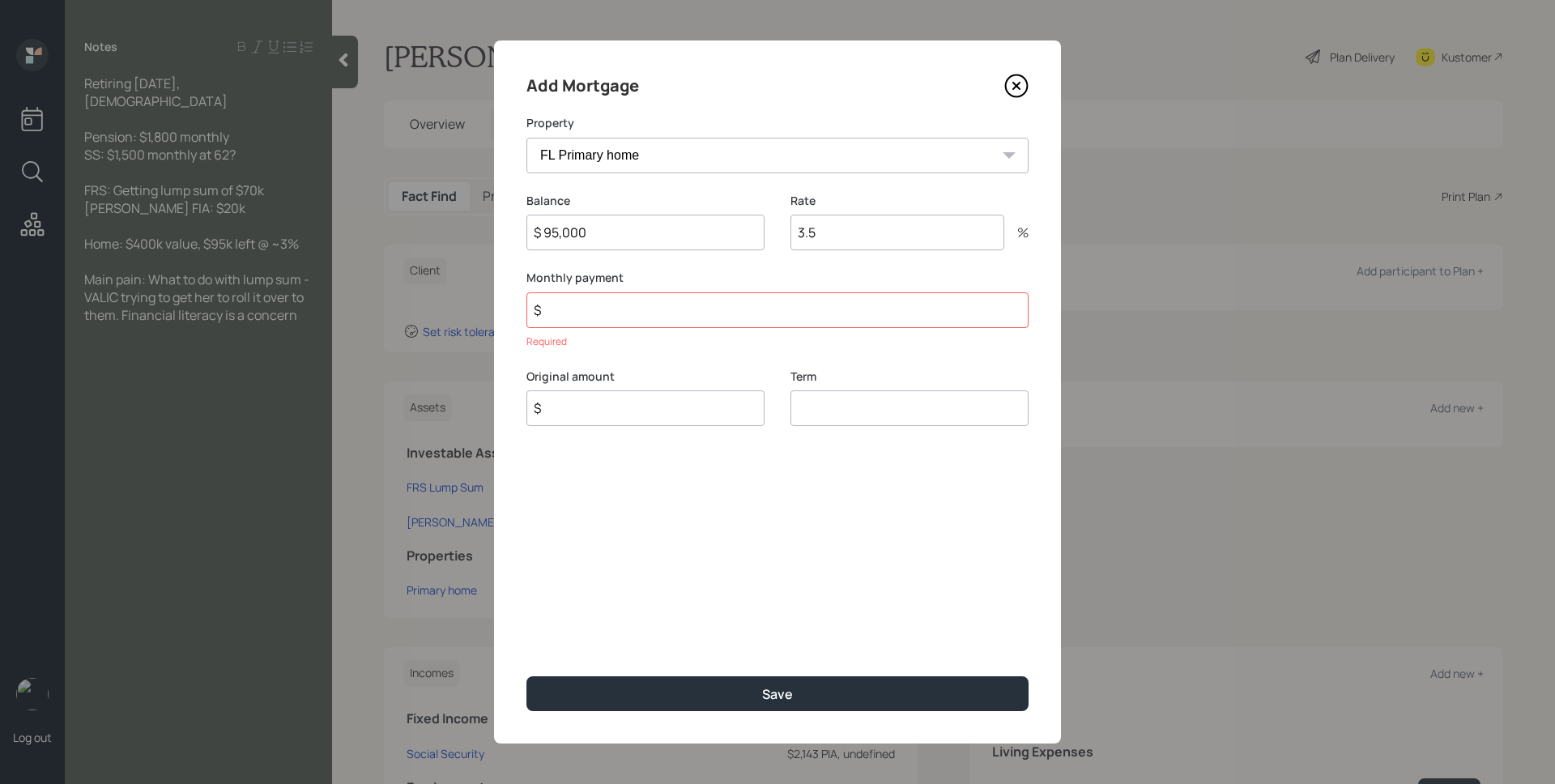
click at [883, 233] on input "3.5" at bounding box center [897, 232] width 214 height 35
type input "3"
type input "$ 0"
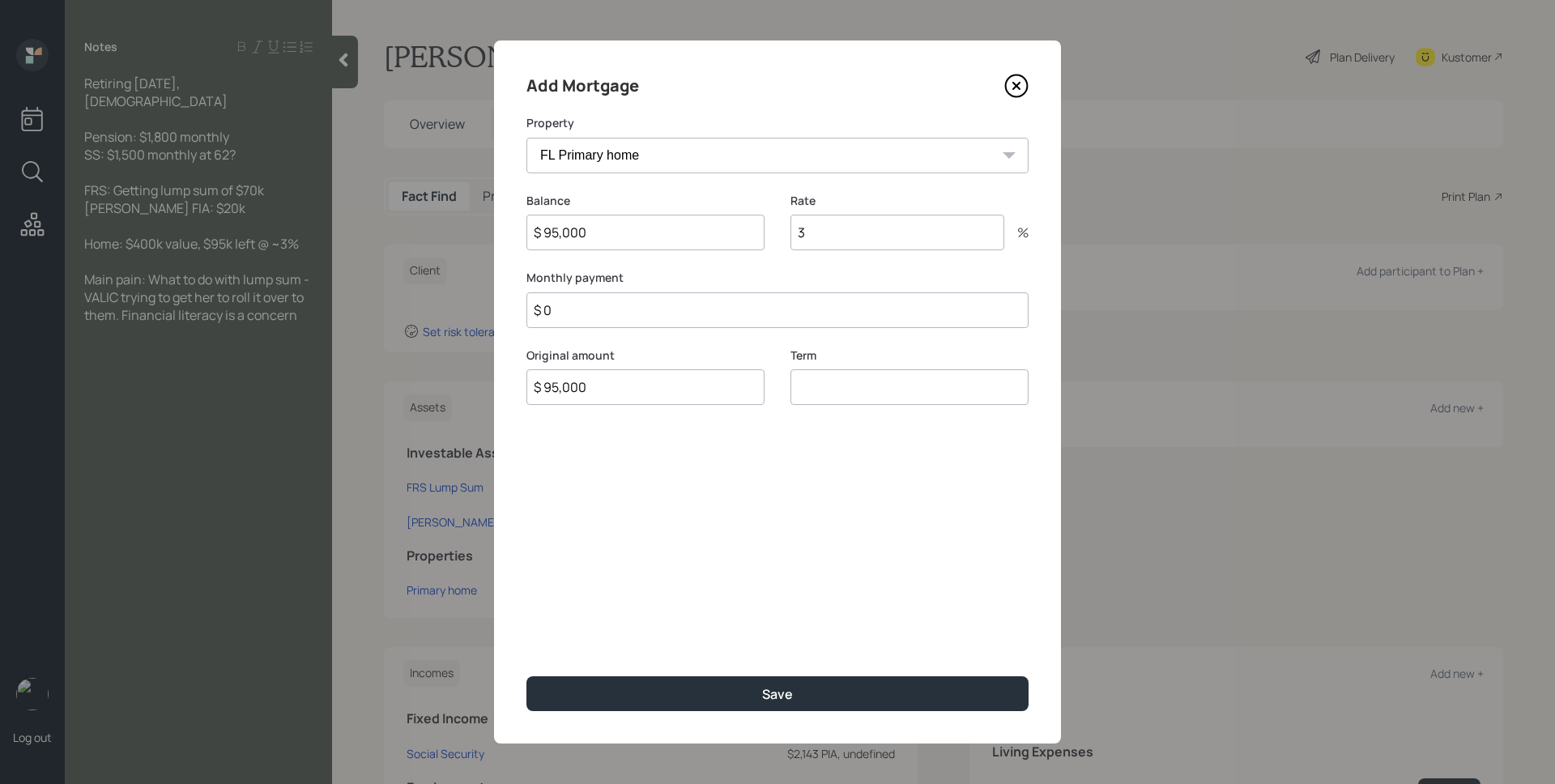
type input "$ 95,000"
type input "30"
click at [527, 676] on button "Save" at bounding box center [778, 694] width 503 height 35
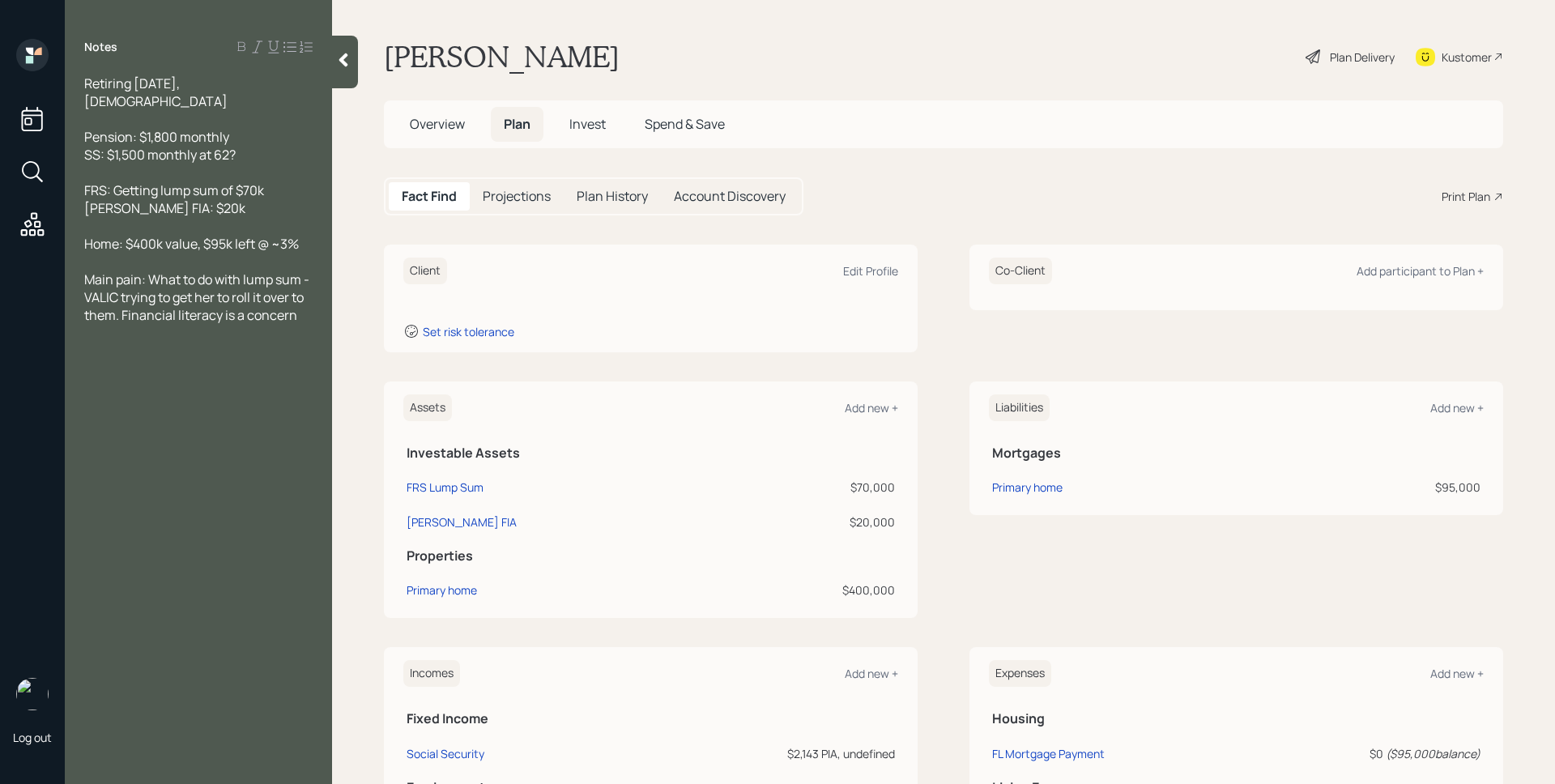
click at [873, 663] on div "Incomes Add new +" at bounding box center [650, 673] width 495 height 27
click at [875, 671] on div "Add new +" at bounding box center [872, 673] width 54 height 16
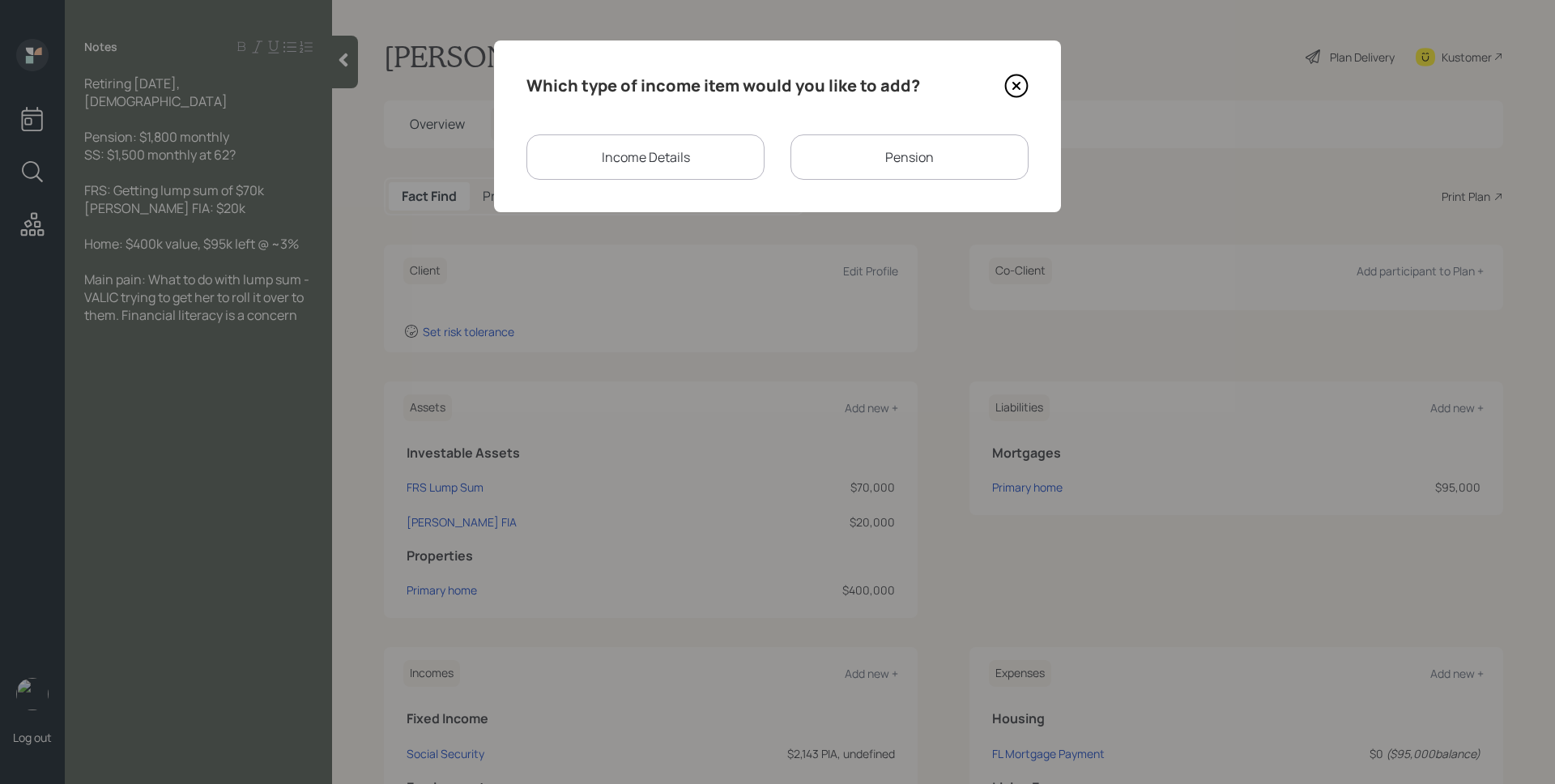
click at [969, 179] on div "Pension" at bounding box center [909, 157] width 238 height 46
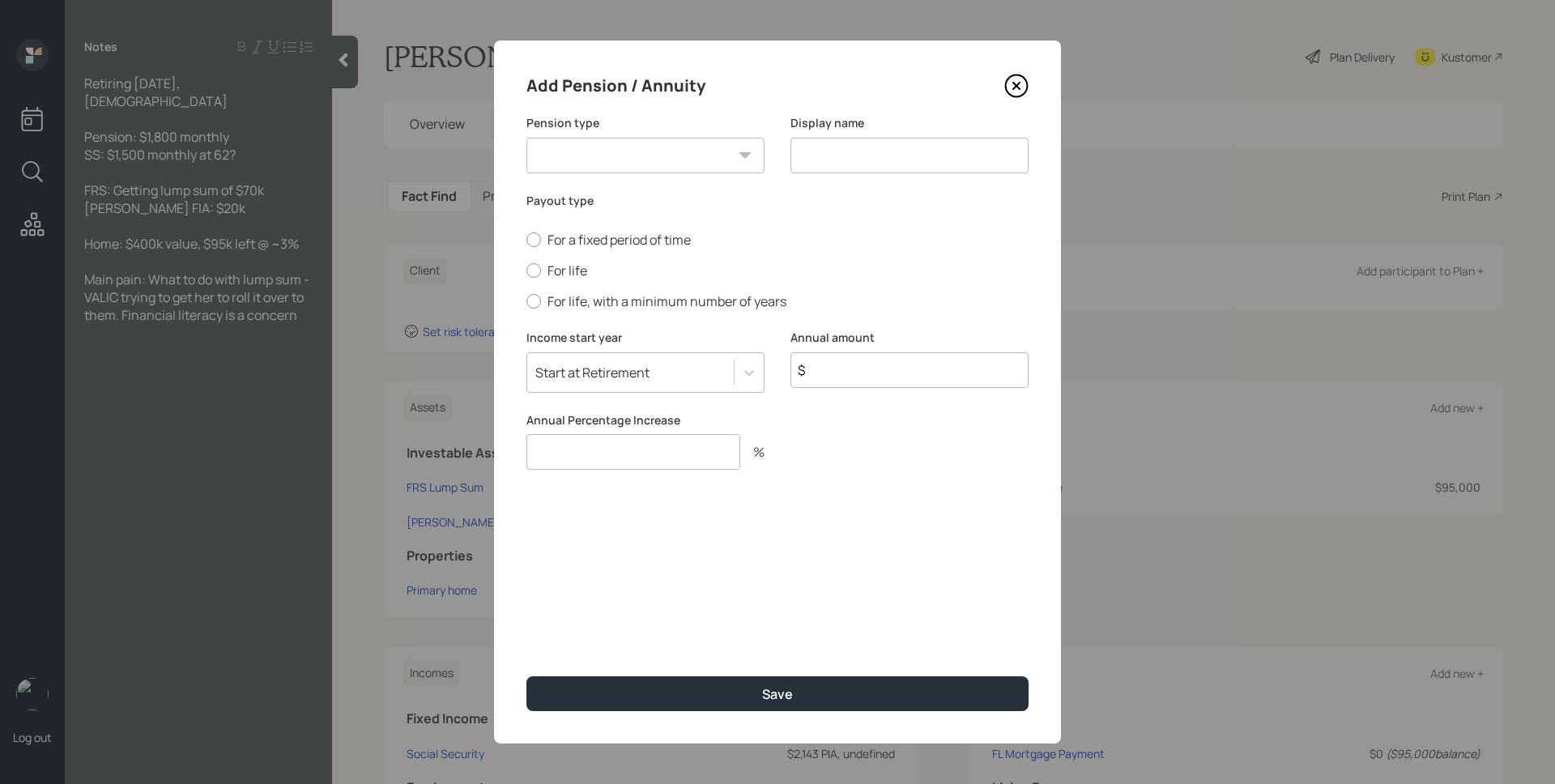
click at [946, 158] on input at bounding box center [909, 155] width 238 height 35
click at [699, 156] on select "Pension Annuity" at bounding box center [646, 155] width 238 height 35
select select "pension"
click at [527, 137] on select "Pension Annuity" at bounding box center [646, 155] width 238 height 35
click at [843, 163] on input at bounding box center [909, 155] width 238 height 35
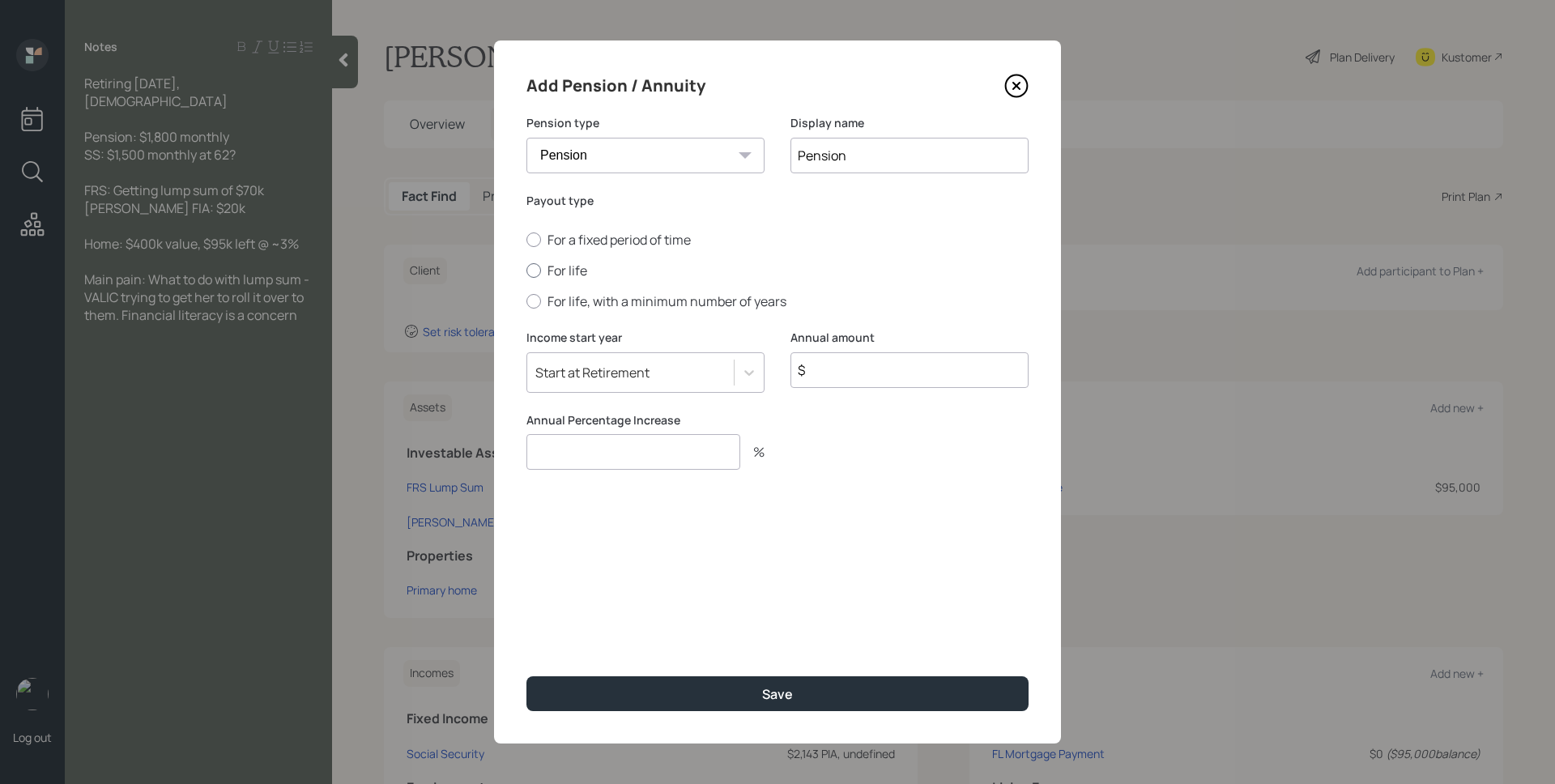
type input "Pension"
drag, startPoint x: 561, startPoint y: 263, endPoint x: 598, endPoint y: 276, distance: 39.2
click at [561, 263] on label "For life" at bounding box center [778, 270] width 503 height 18
click at [527, 270] on input "For life" at bounding box center [526, 270] width 1 height 1
radio input "true"
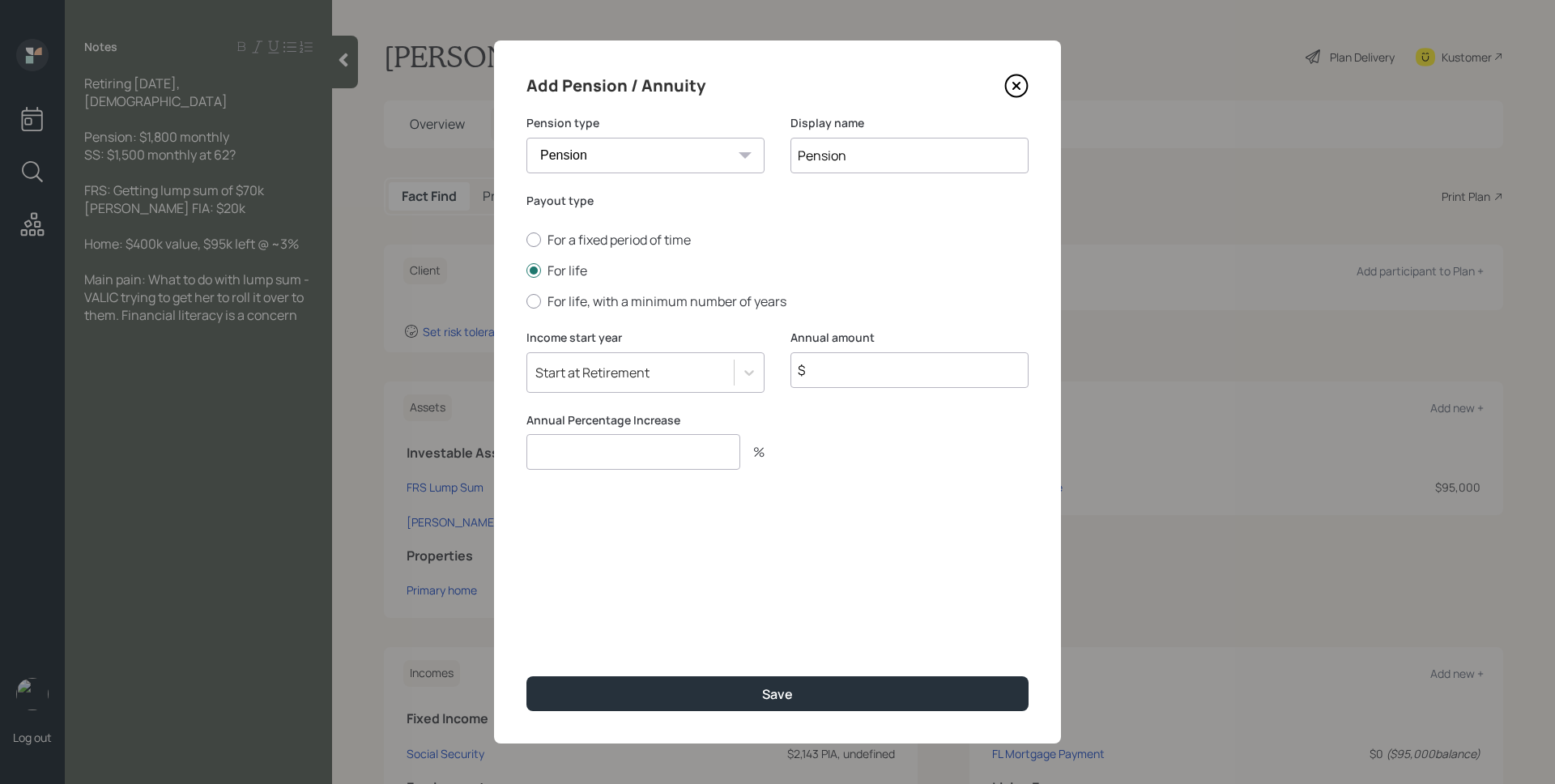
click at [870, 369] on input "$" at bounding box center [909, 370] width 238 height 35
type input "$ 21,600"
type input "0"
click at [527, 676] on button "Save" at bounding box center [778, 694] width 503 height 35
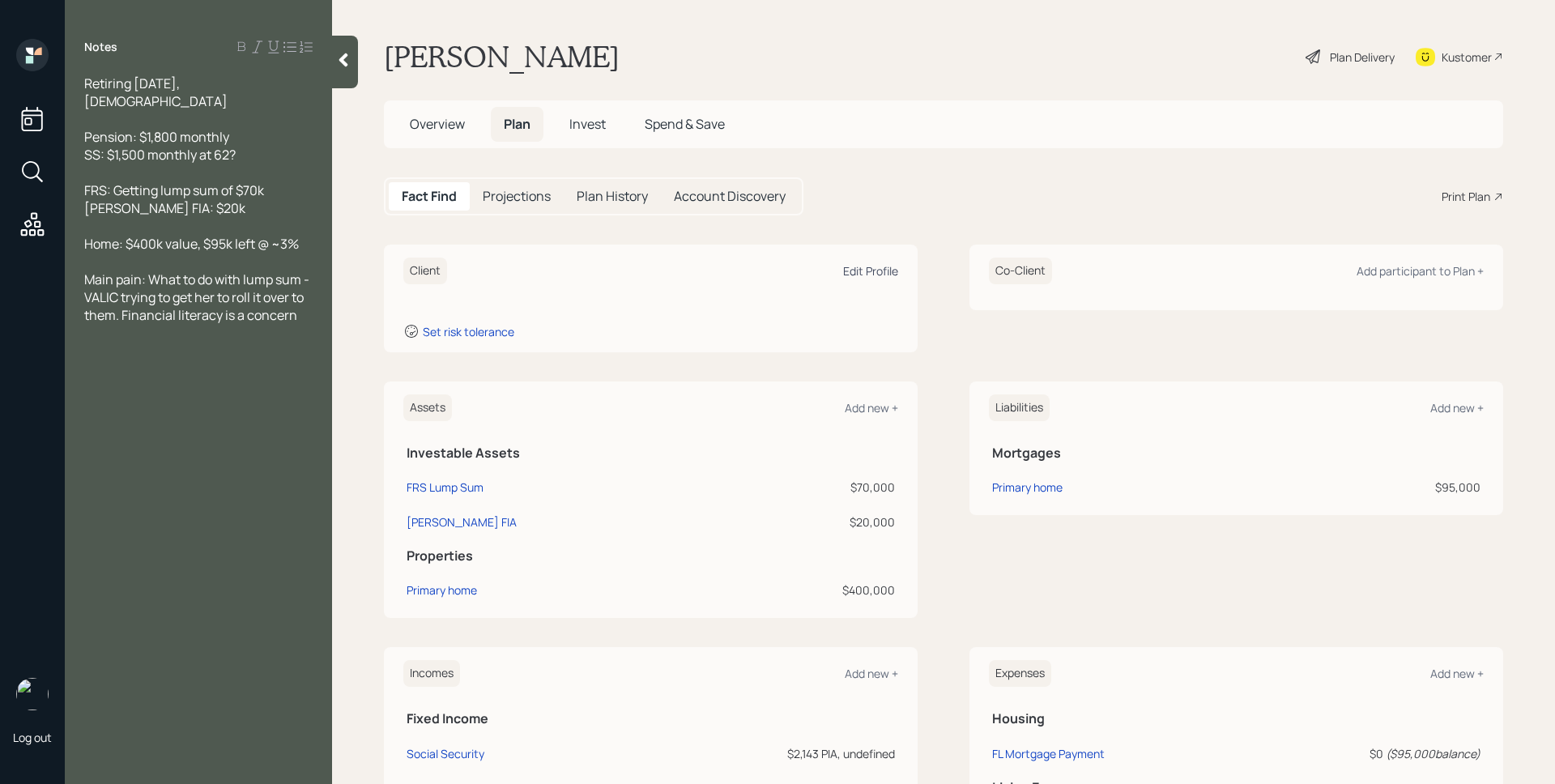
click at [854, 269] on div "Edit Profile" at bounding box center [870, 270] width 55 height 16
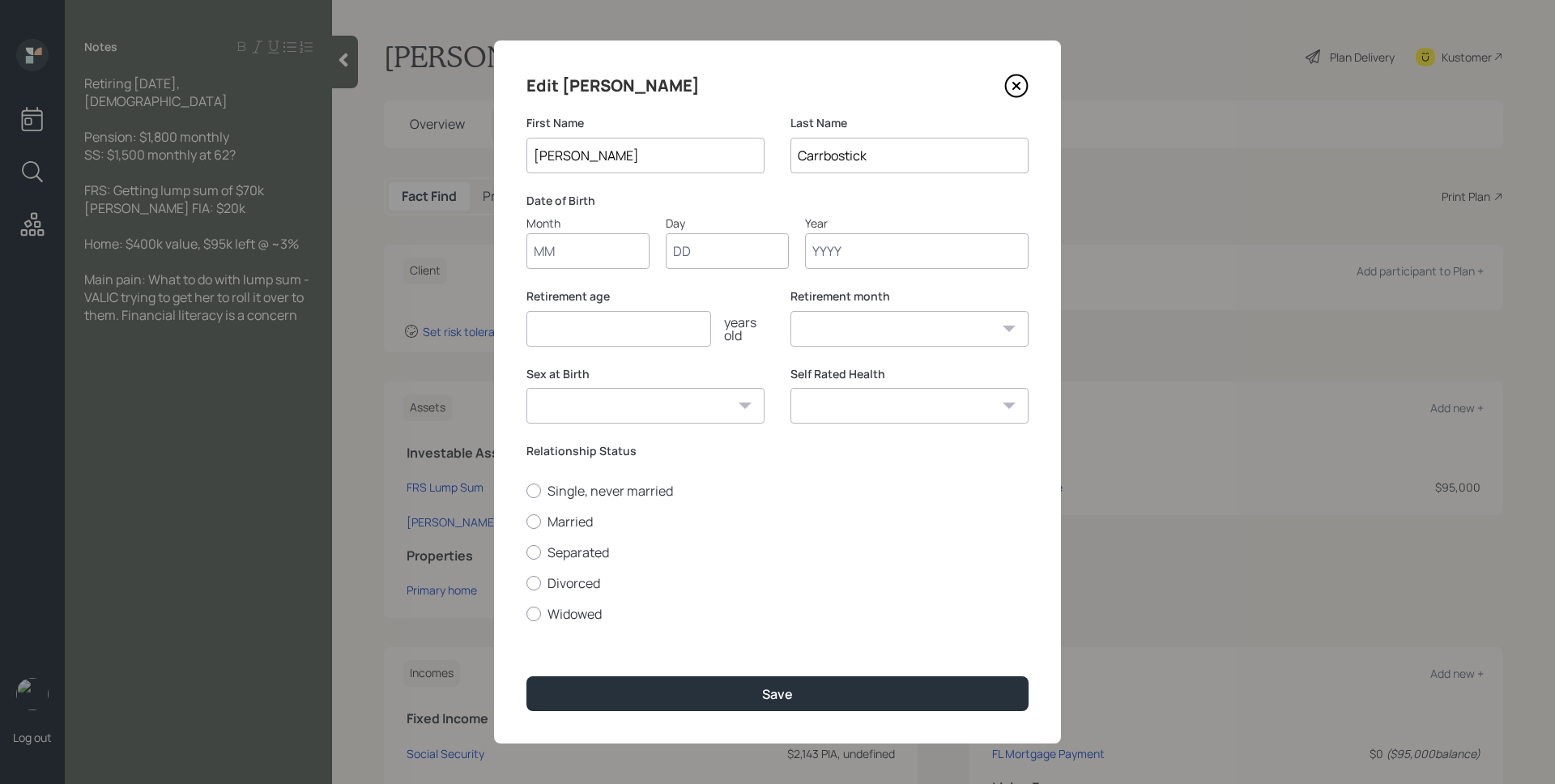
click at [623, 244] on input "Month" at bounding box center [588, 251] width 124 height 35
type input "01"
type input "1965"
select select "1"
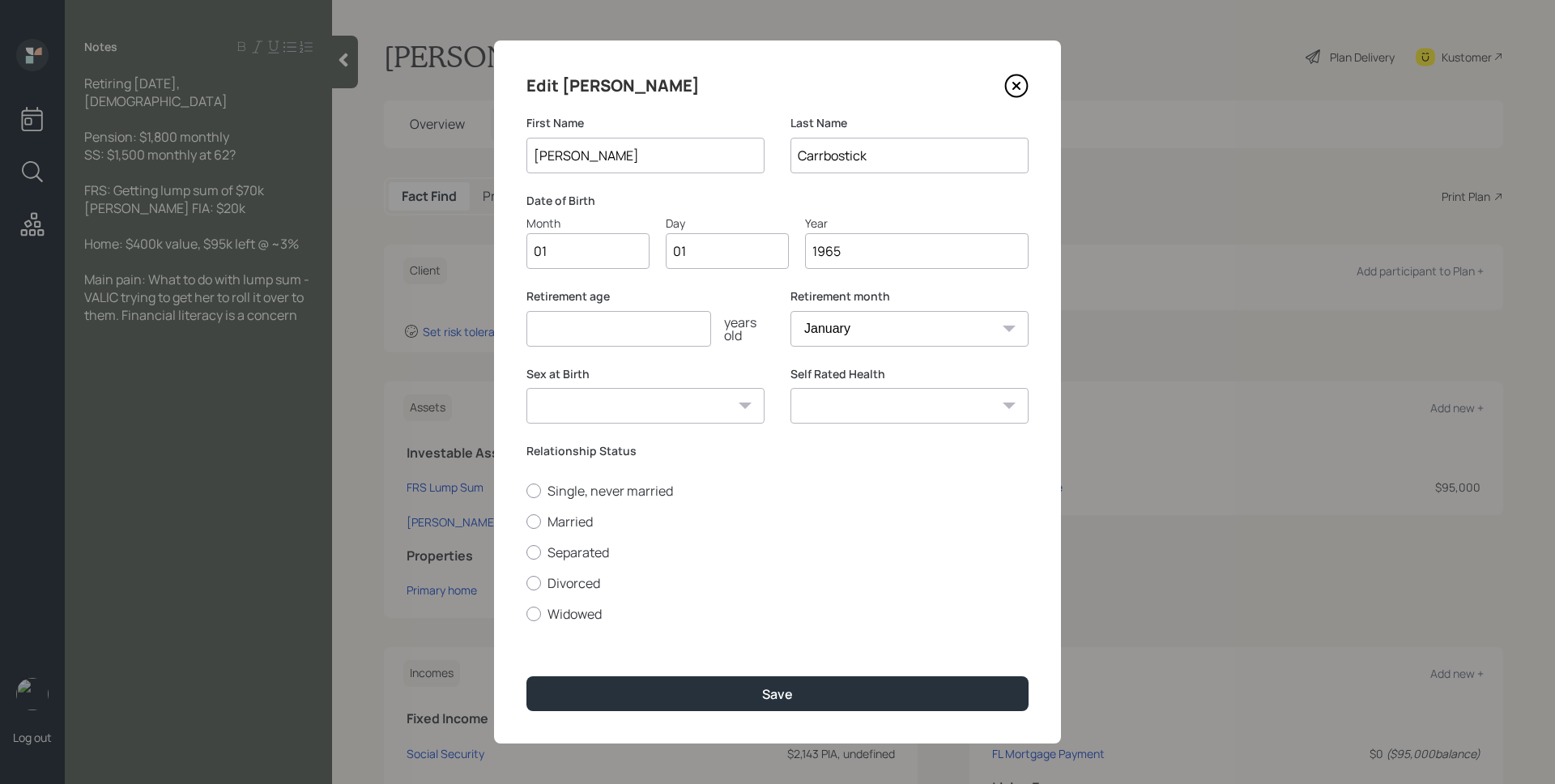
type input "1965"
type input "60"
click at [863, 315] on select "January February March April May June July August September October November De…" at bounding box center [909, 329] width 238 height 35
select select "12"
click at [791, 311] on select "January February March April May June July August September October November De…" at bounding box center [909, 329] width 238 height 35
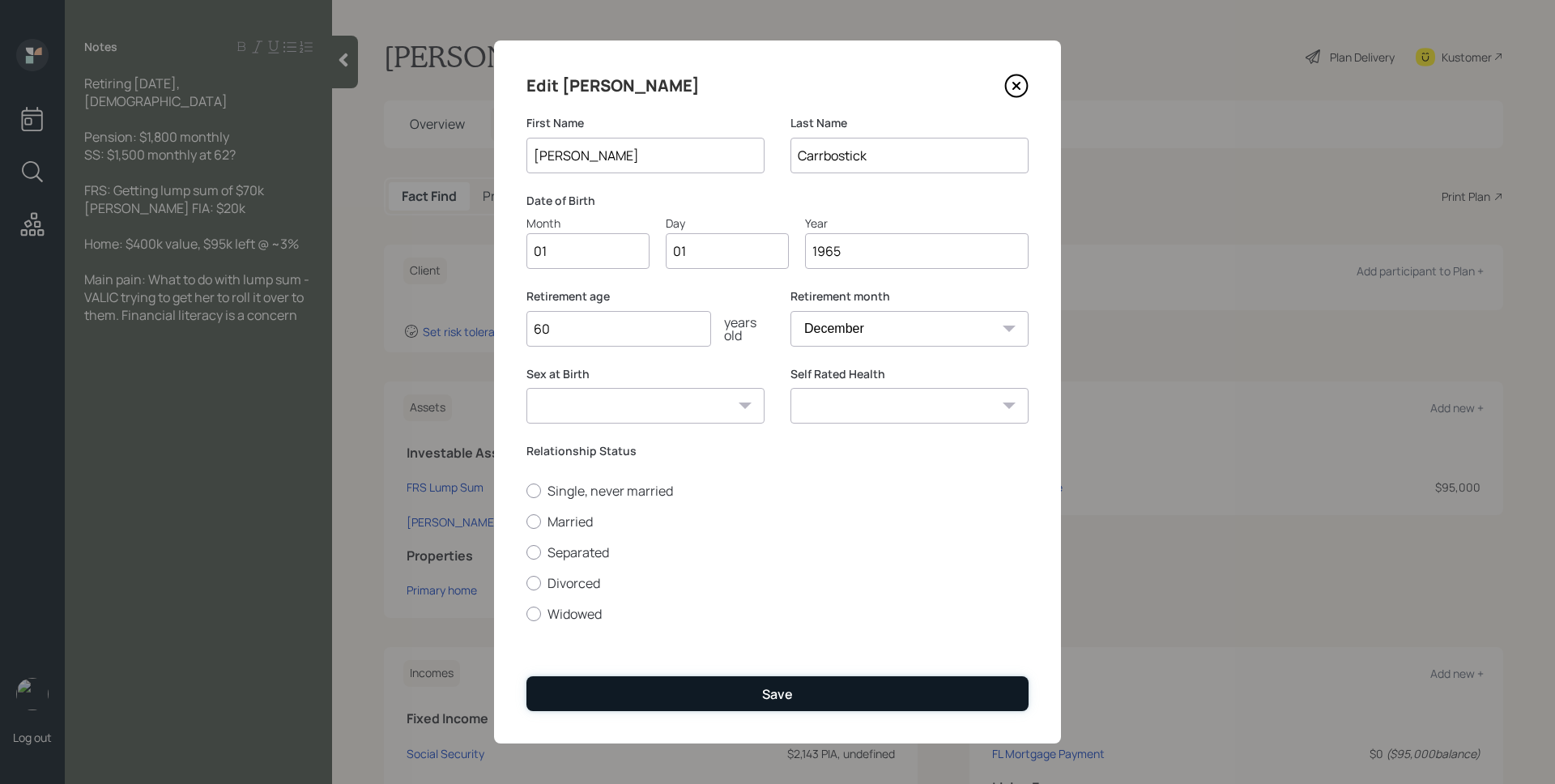
click at [839, 694] on button "Save" at bounding box center [778, 694] width 503 height 35
